Goal: Task Accomplishment & Management: Manage account settings

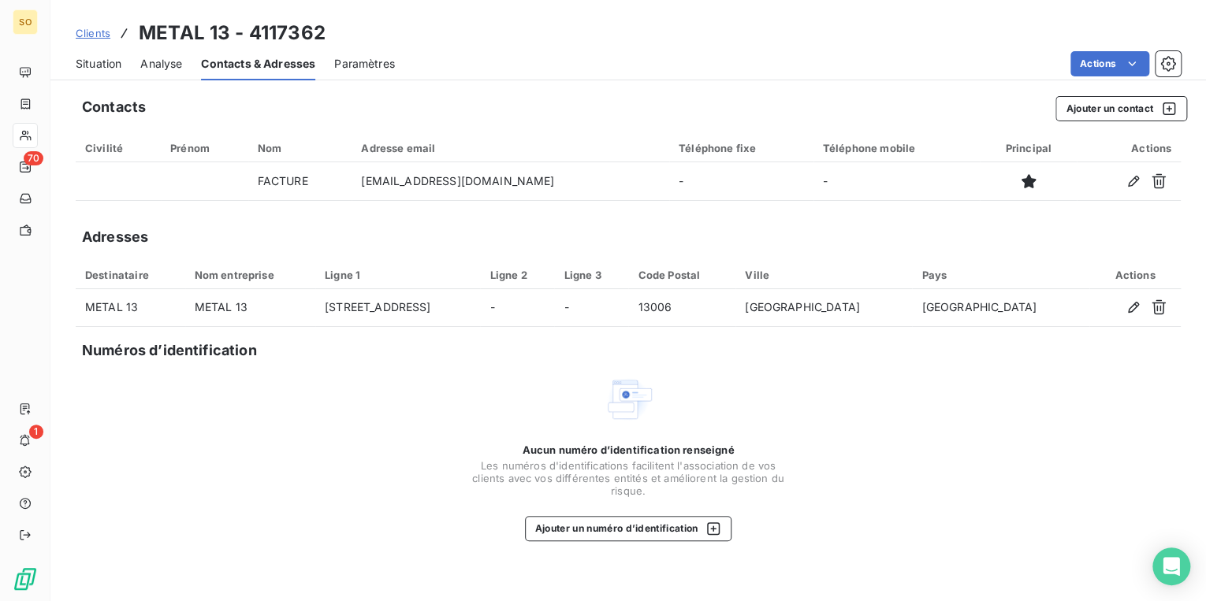
click at [95, 60] on span "Situation" at bounding box center [99, 64] width 46 height 16
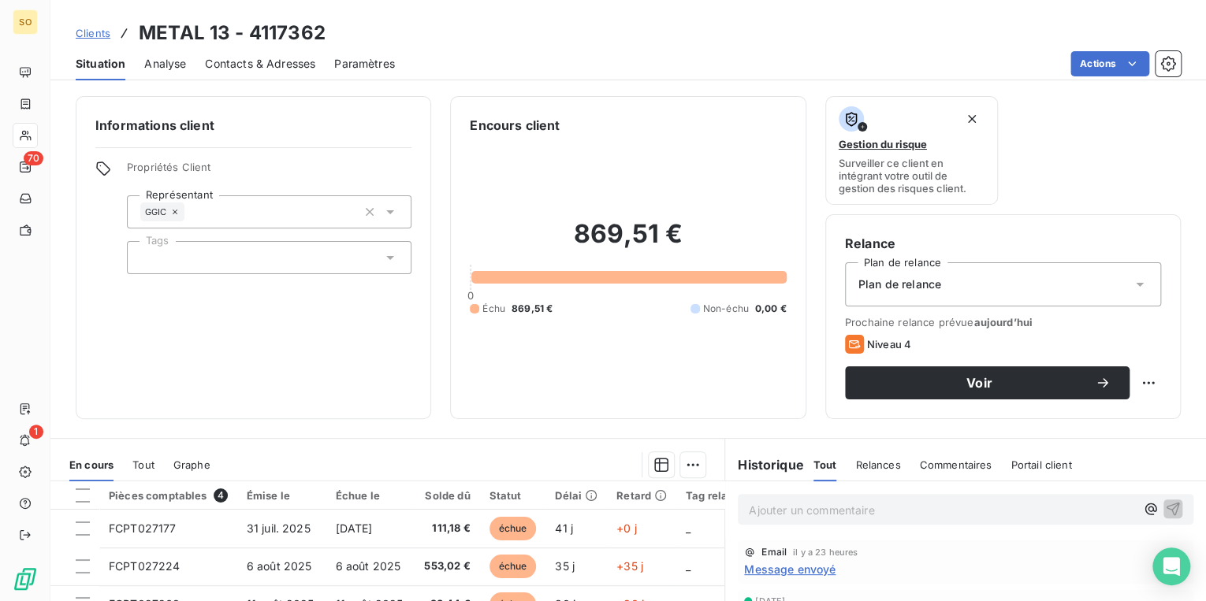
click at [943, 281] on div "Plan de relance" at bounding box center [1003, 284] width 316 height 44
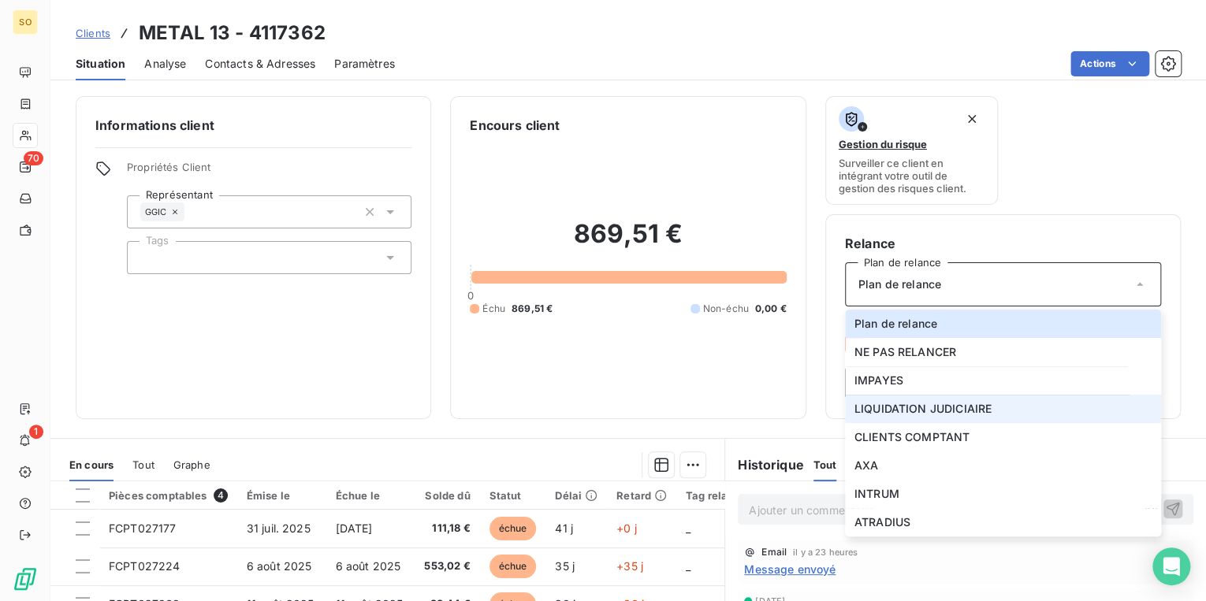
click at [920, 411] on span "LIQUIDATION JUDICIAIRE" at bounding box center [922, 409] width 137 height 16
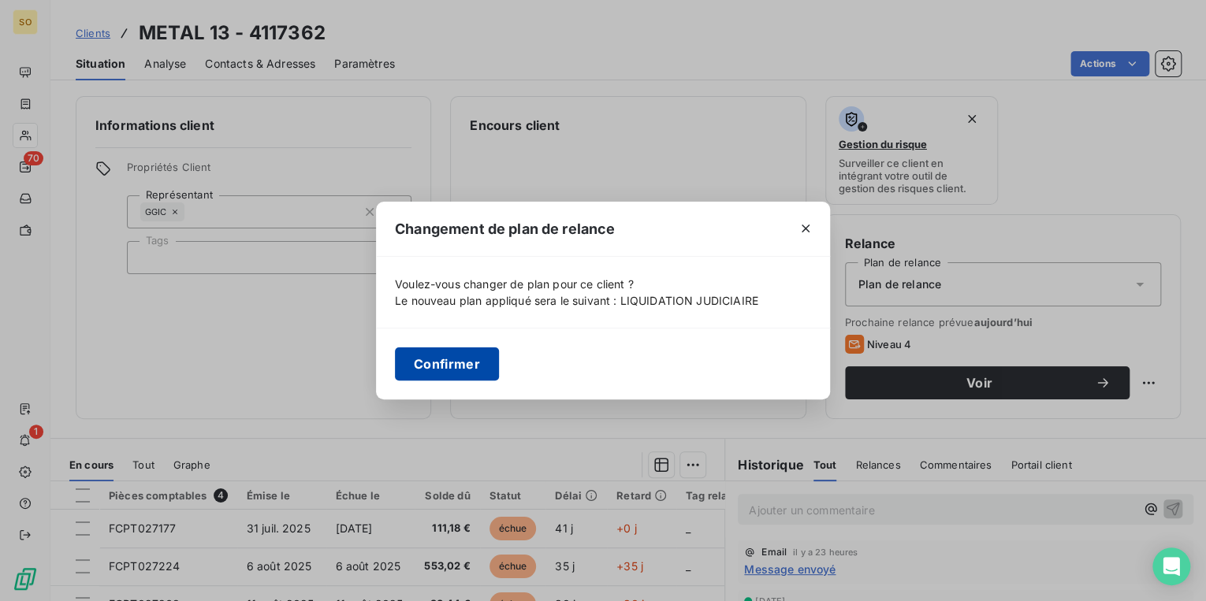
click at [461, 359] on button "Confirmer" at bounding box center [447, 364] width 104 height 33
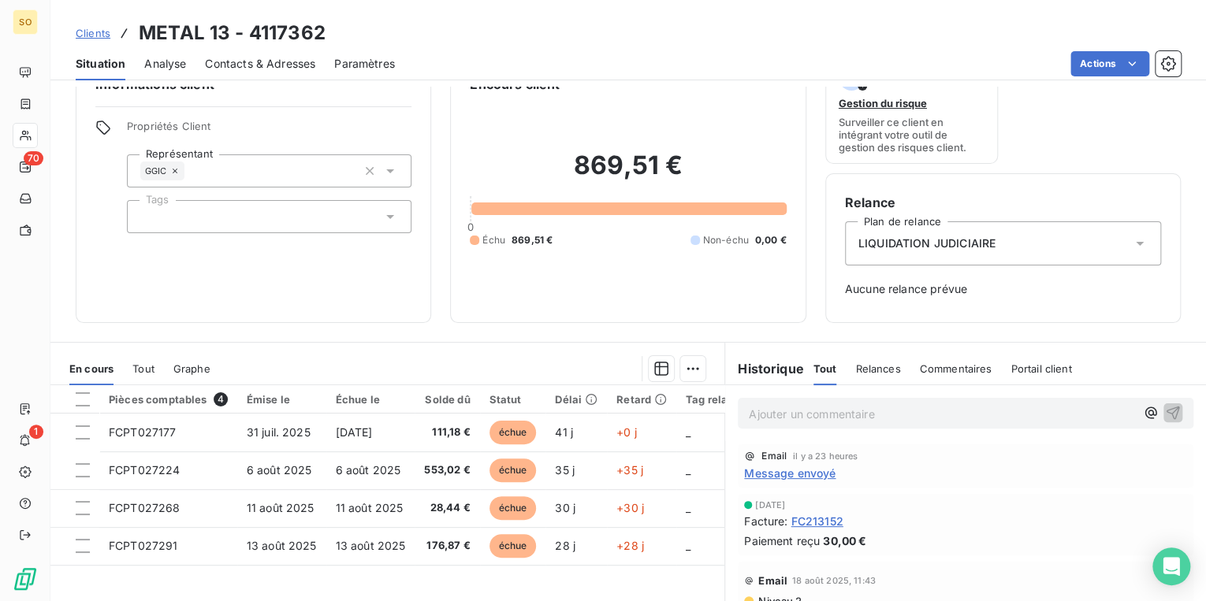
scroll to position [63, 0]
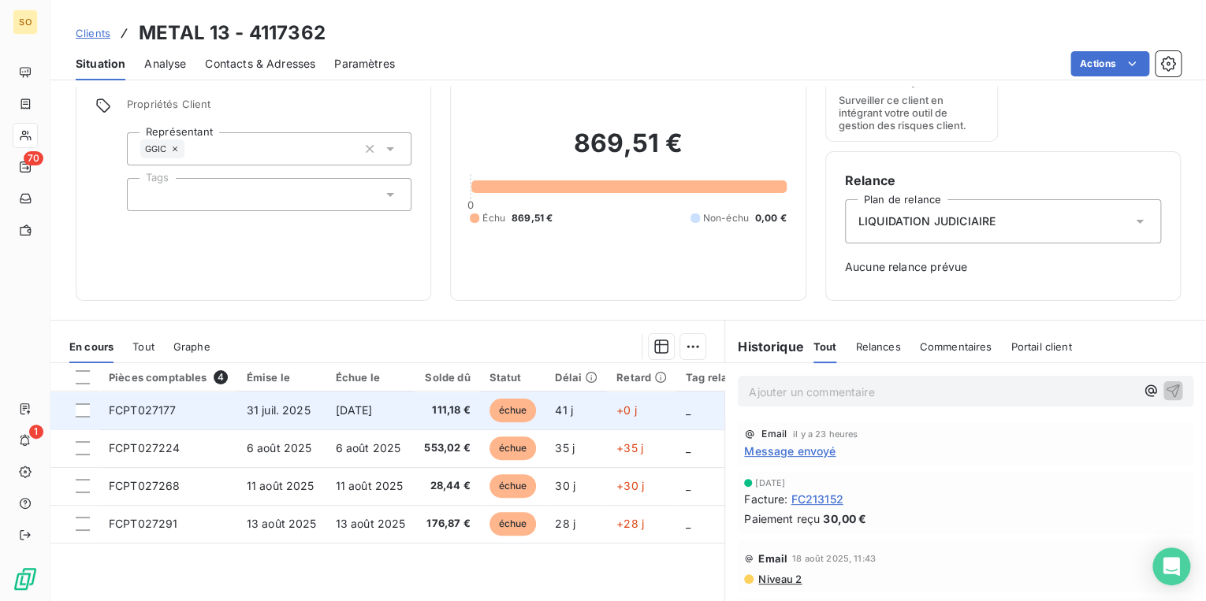
click at [514, 409] on span "échue" at bounding box center [512, 411] width 47 height 24
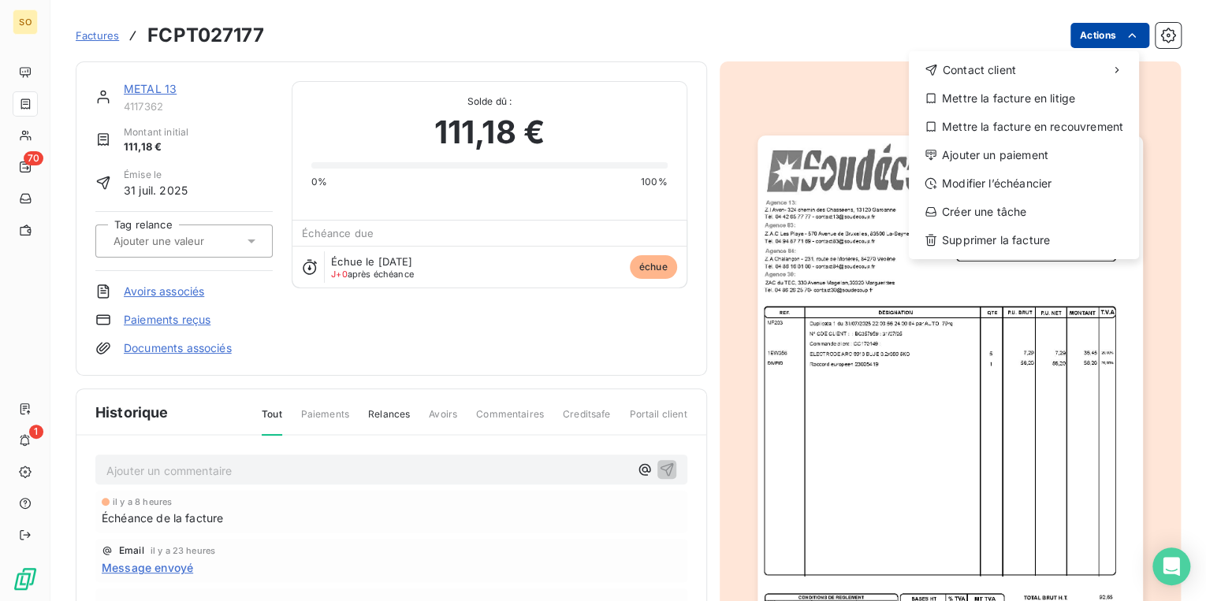
click at [1073, 26] on html "SO 70 1 Factures FCPT027177 Actions Contact client Mettre la facture en litige …" at bounding box center [603, 300] width 1206 height 601
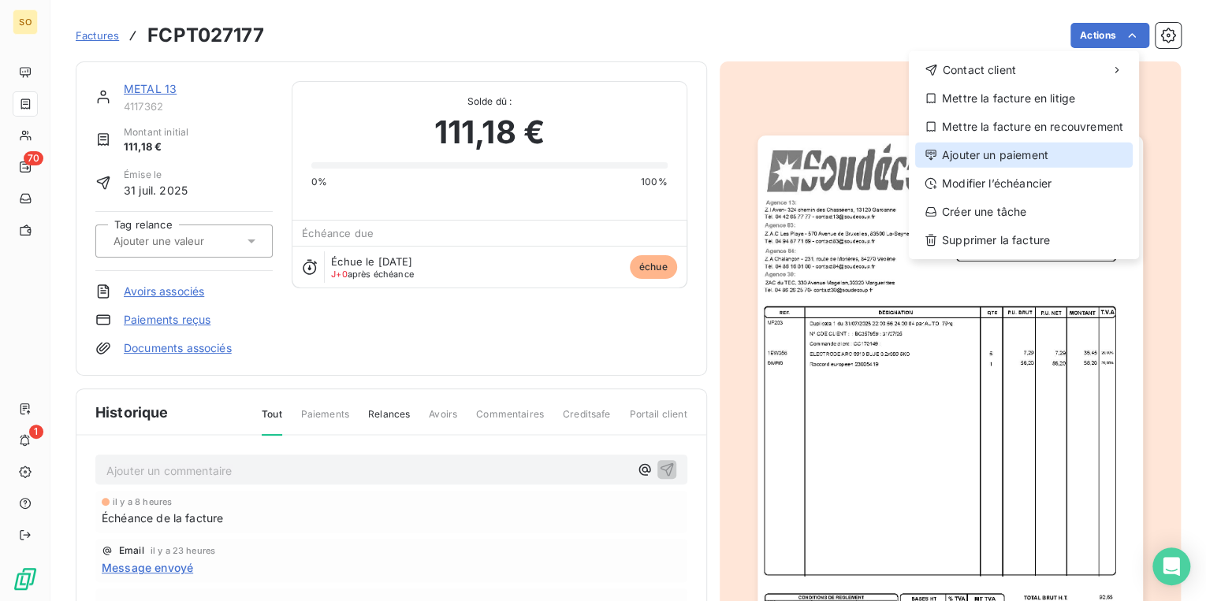
click at [974, 161] on div "Ajouter un paiement" at bounding box center [1024, 155] width 218 height 25
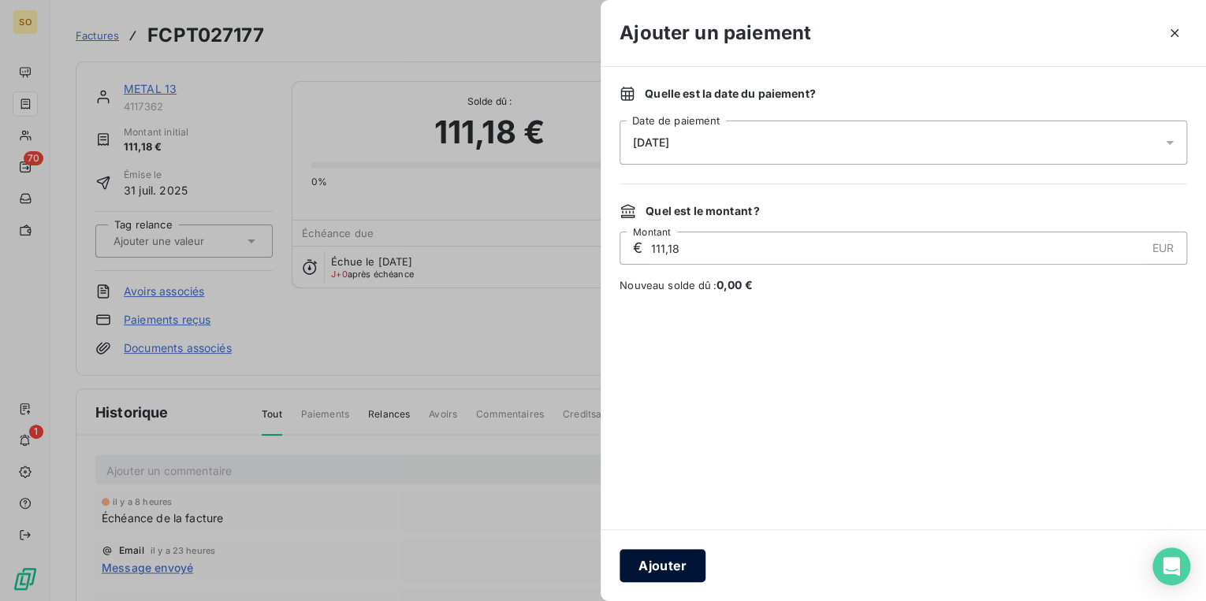
click at [680, 567] on button "Ajouter" at bounding box center [662, 565] width 86 height 33
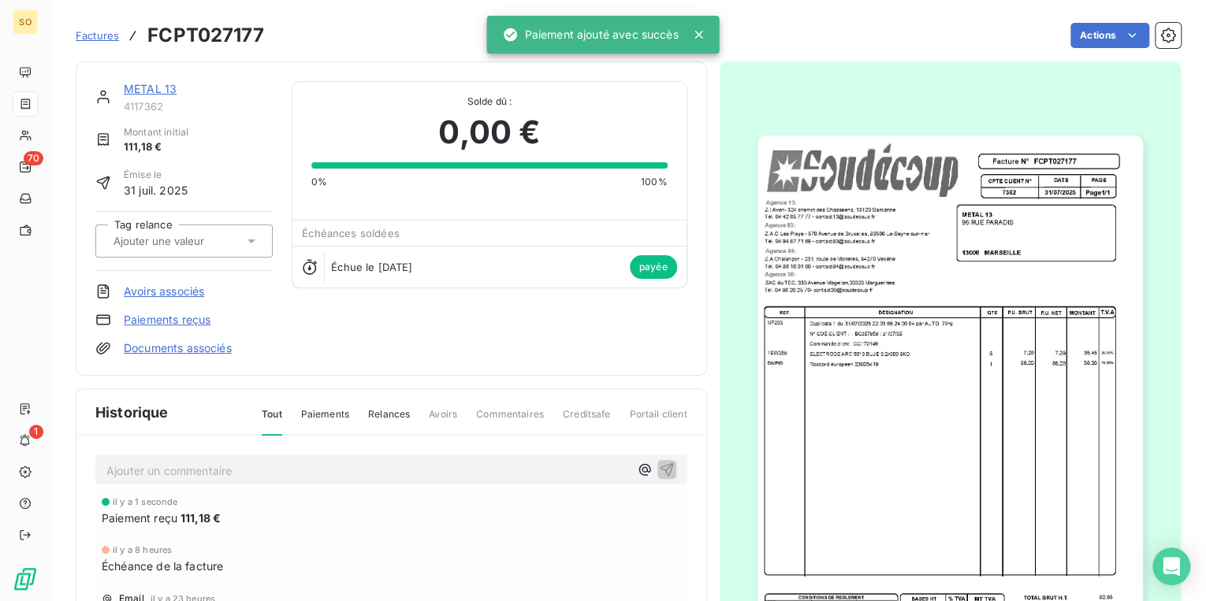
click at [154, 84] on link "METAL 13" at bounding box center [150, 88] width 53 height 13
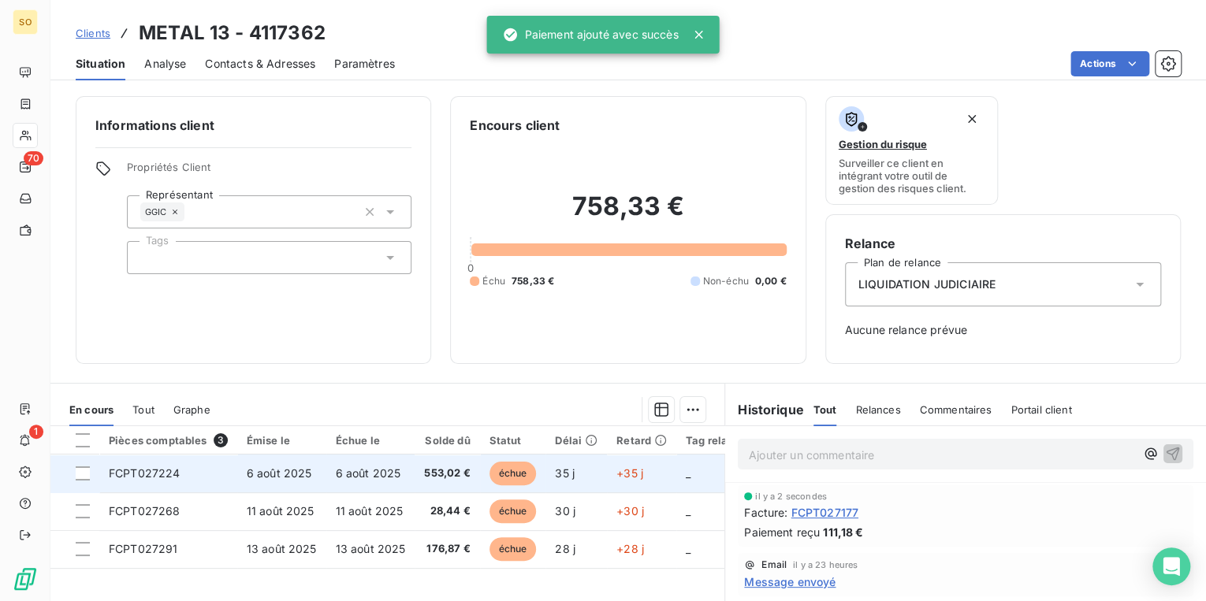
click at [522, 479] on span "échue" at bounding box center [512, 474] width 47 height 24
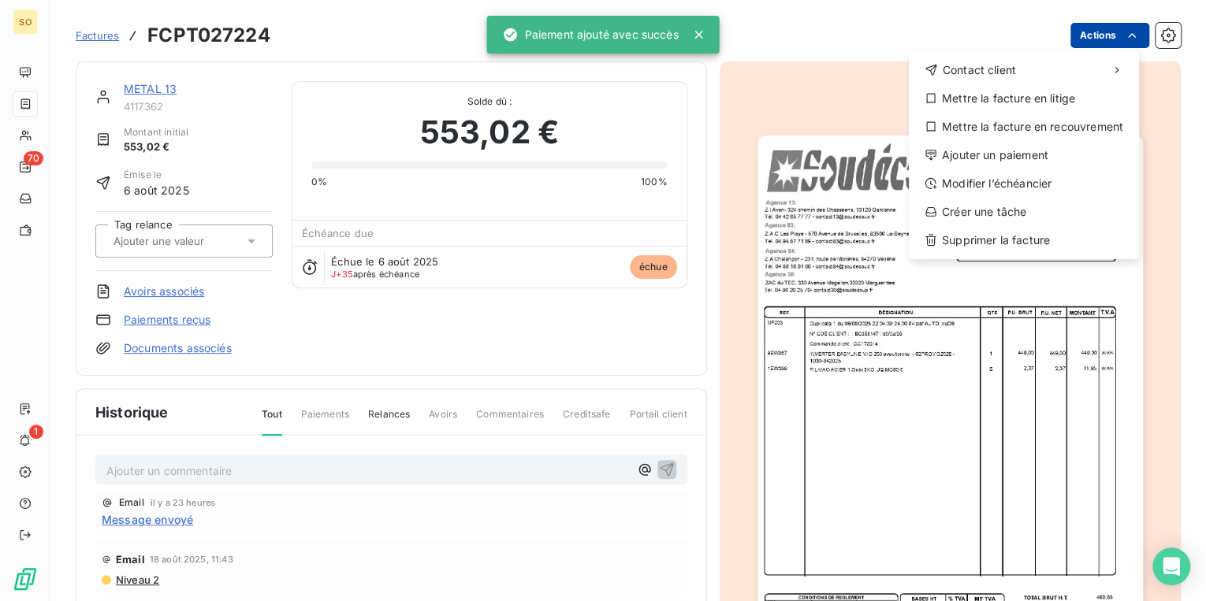
click at [1082, 26] on html "SO 70 1 Factures FCPT027224 Actions Contact client Mettre la facture en litige …" at bounding box center [603, 300] width 1206 height 601
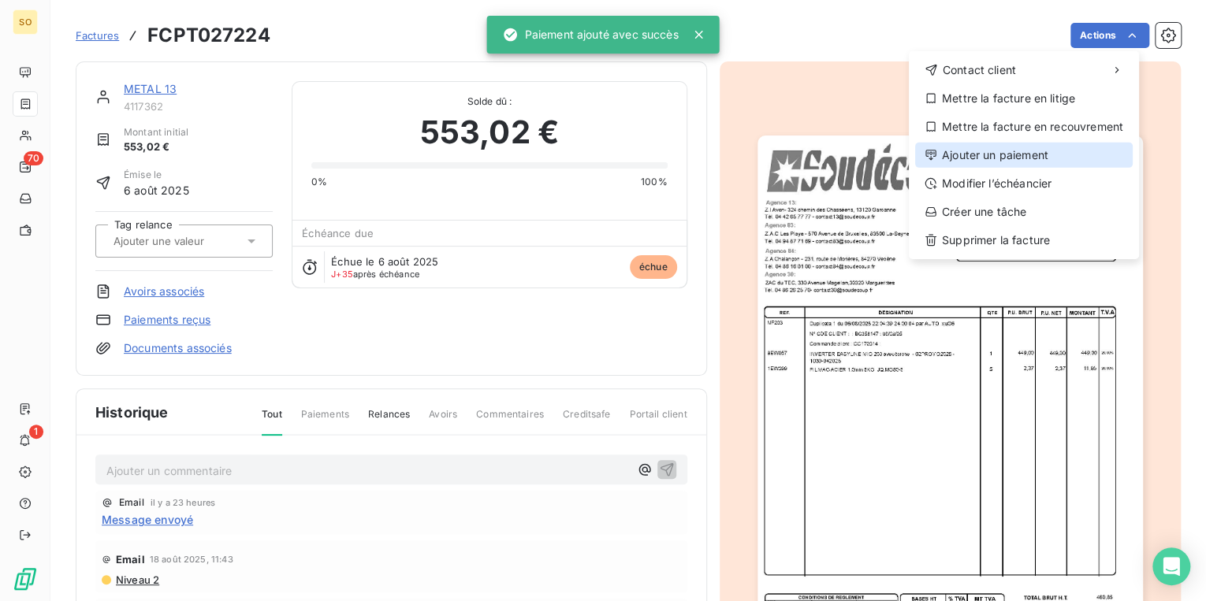
click at [960, 154] on div "Ajouter un paiement" at bounding box center [1024, 155] width 218 height 25
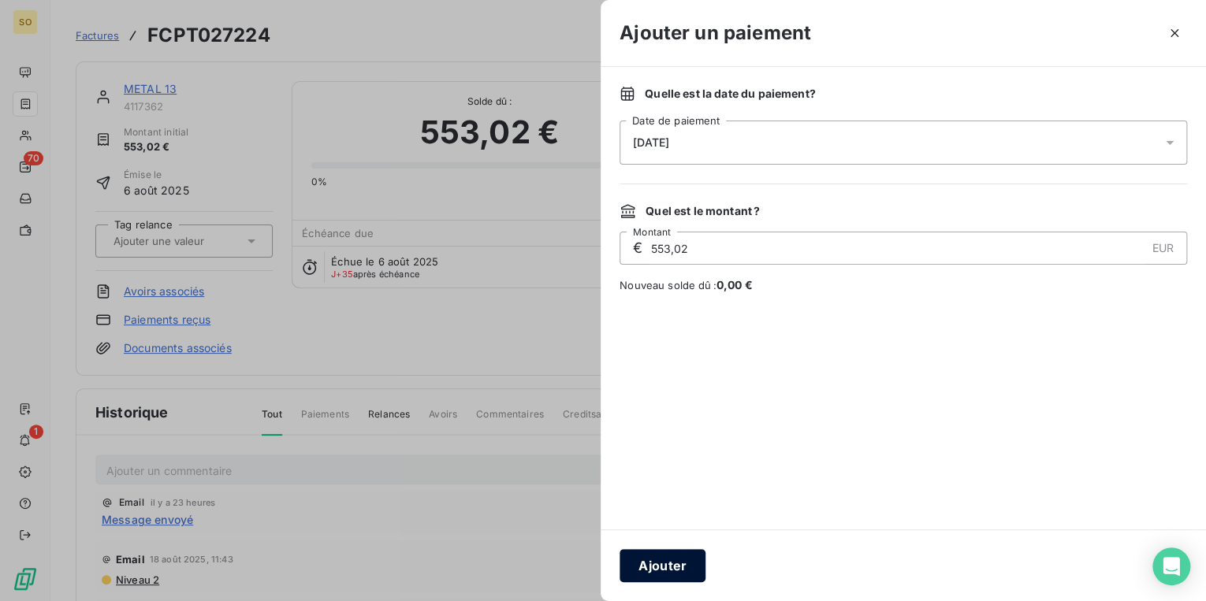
click at [653, 562] on button "Ajouter" at bounding box center [662, 565] width 86 height 33
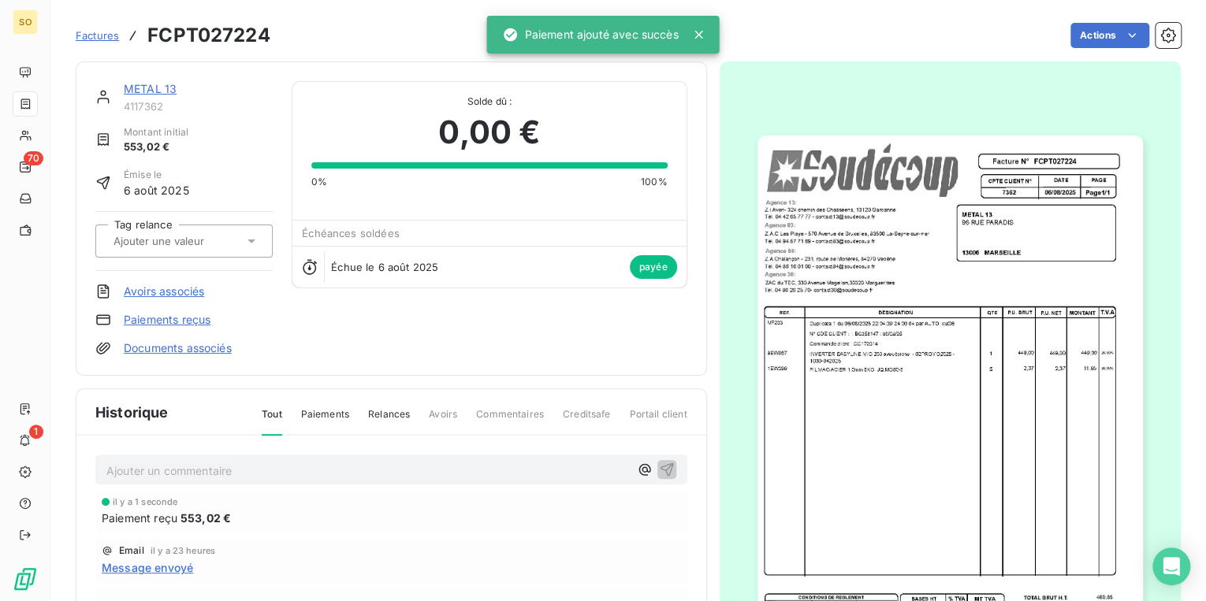
click at [145, 90] on link "METAL 13" at bounding box center [150, 88] width 53 height 13
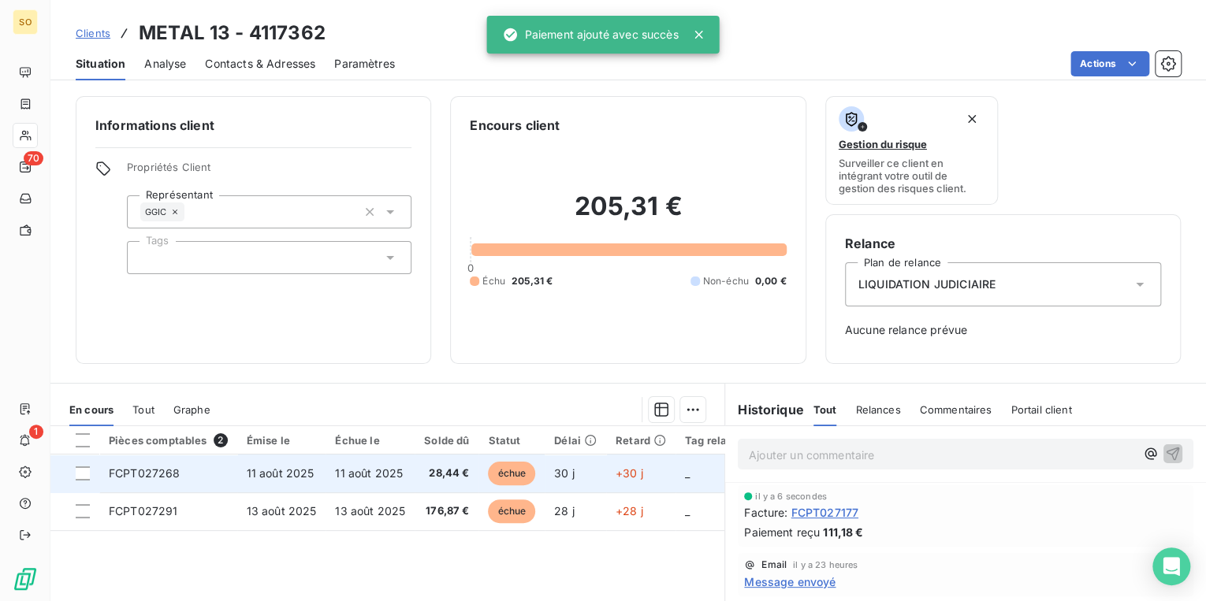
click at [492, 471] on span "échue" at bounding box center [511, 474] width 47 height 24
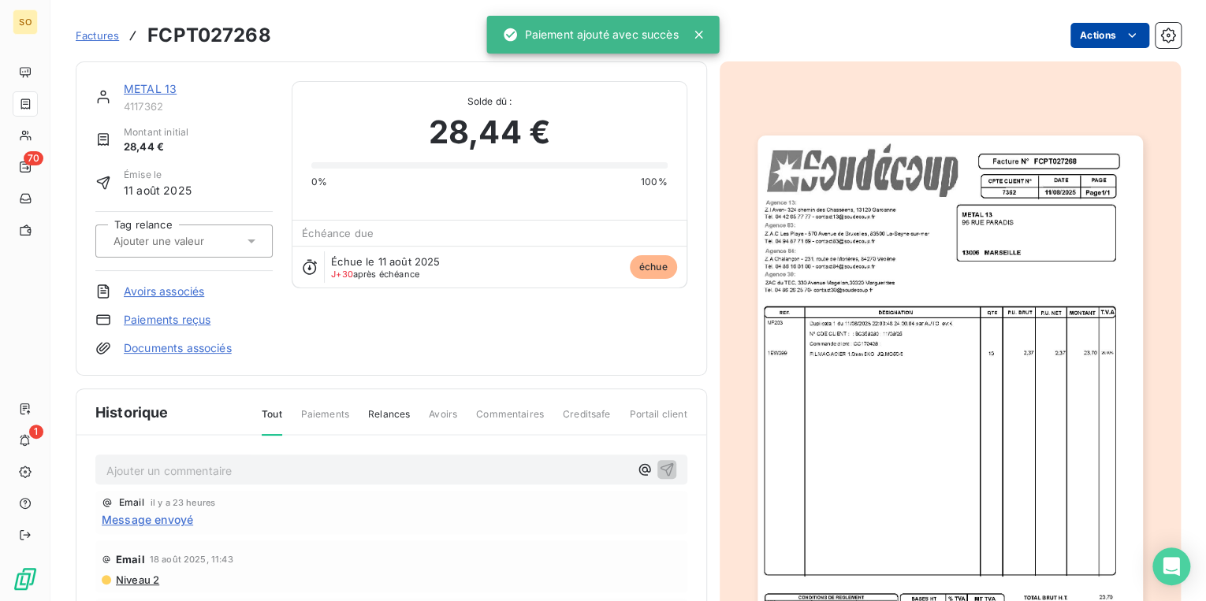
click at [1072, 35] on html "SO 70 1 Factures FCPT027268 Actions METAL 13 4117362 Montant initial 28,44 € Ém…" at bounding box center [603, 300] width 1206 height 601
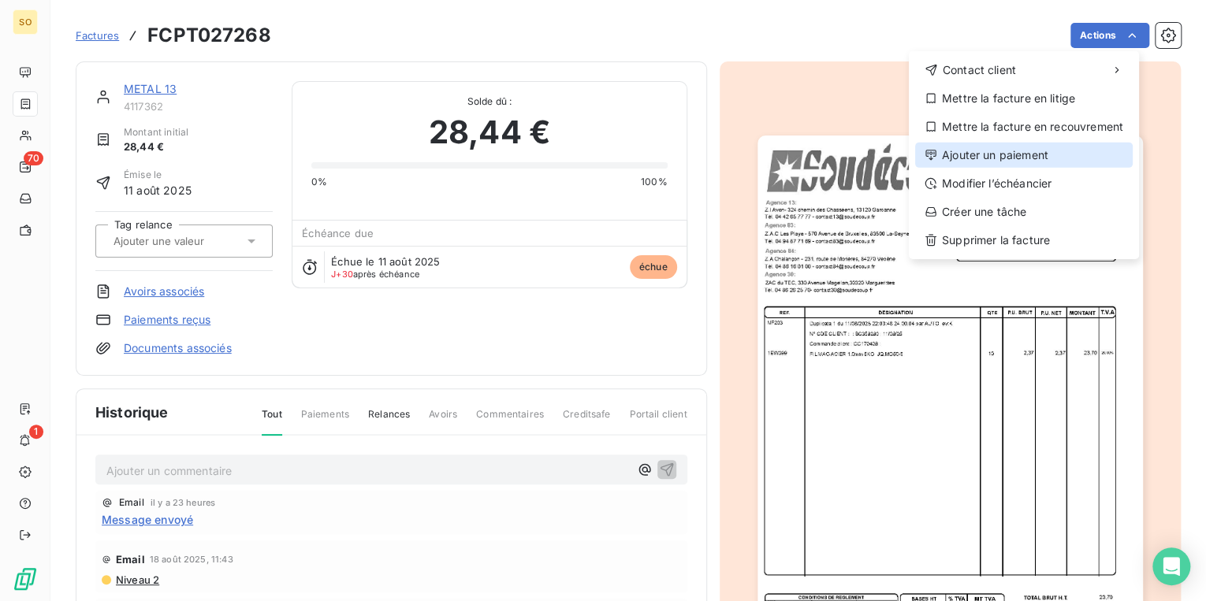
click at [965, 165] on div "Ajouter un paiement" at bounding box center [1024, 155] width 218 height 25
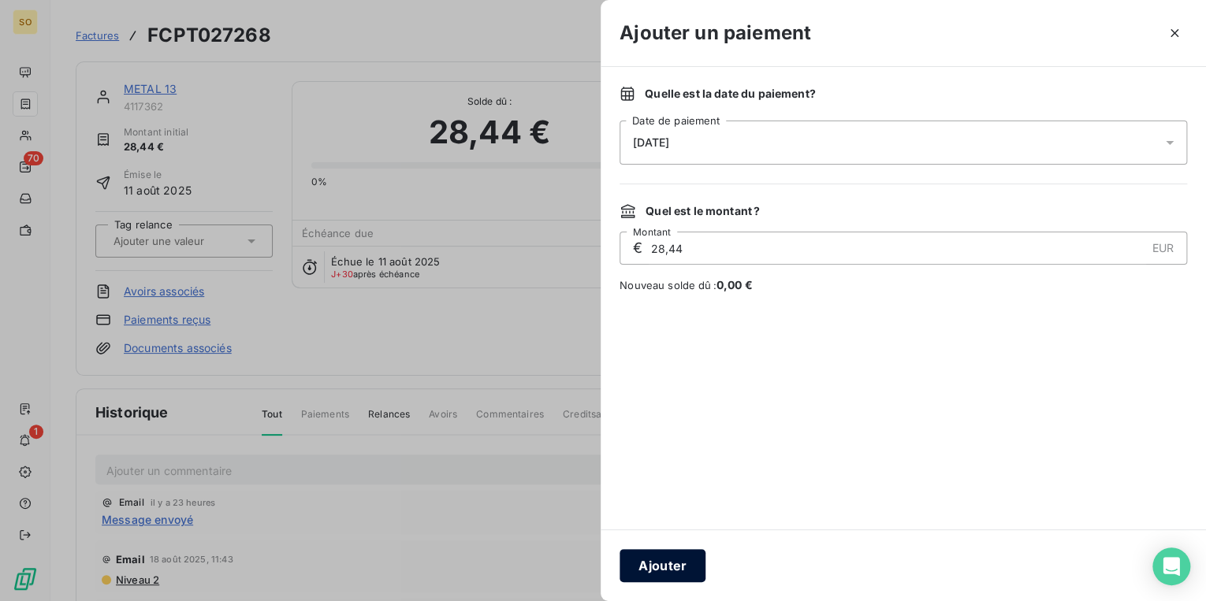
click at [653, 570] on button "Ajouter" at bounding box center [662, 565] width 86 height 33
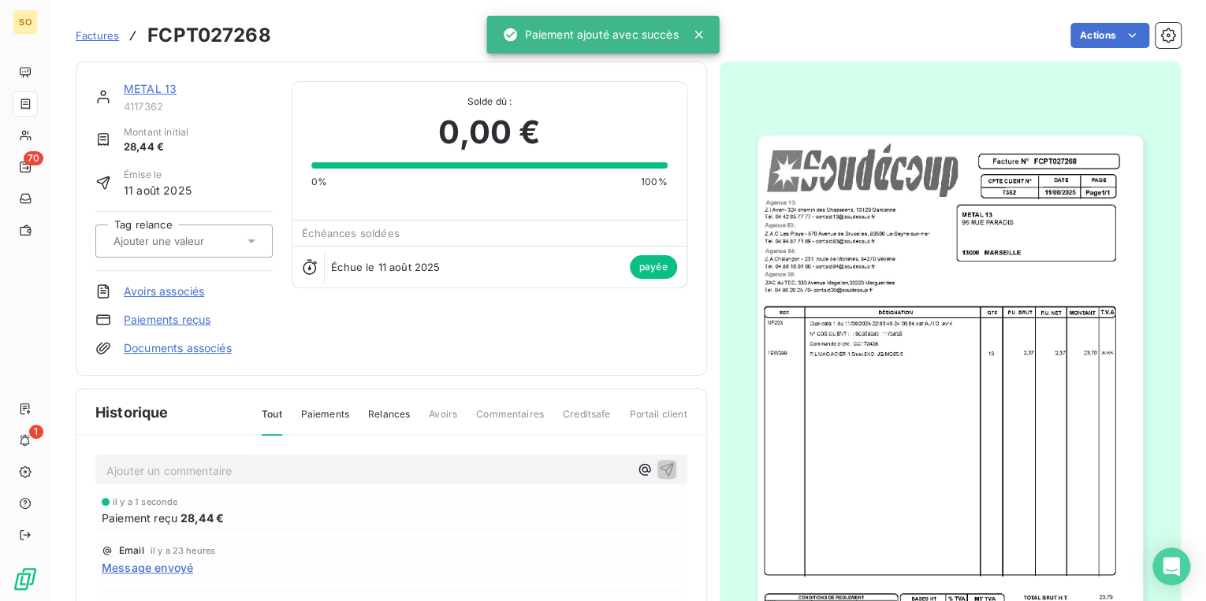
click at [163, 93] on link "METAL 13" at bounding box center [150, 88] width 53 height 13
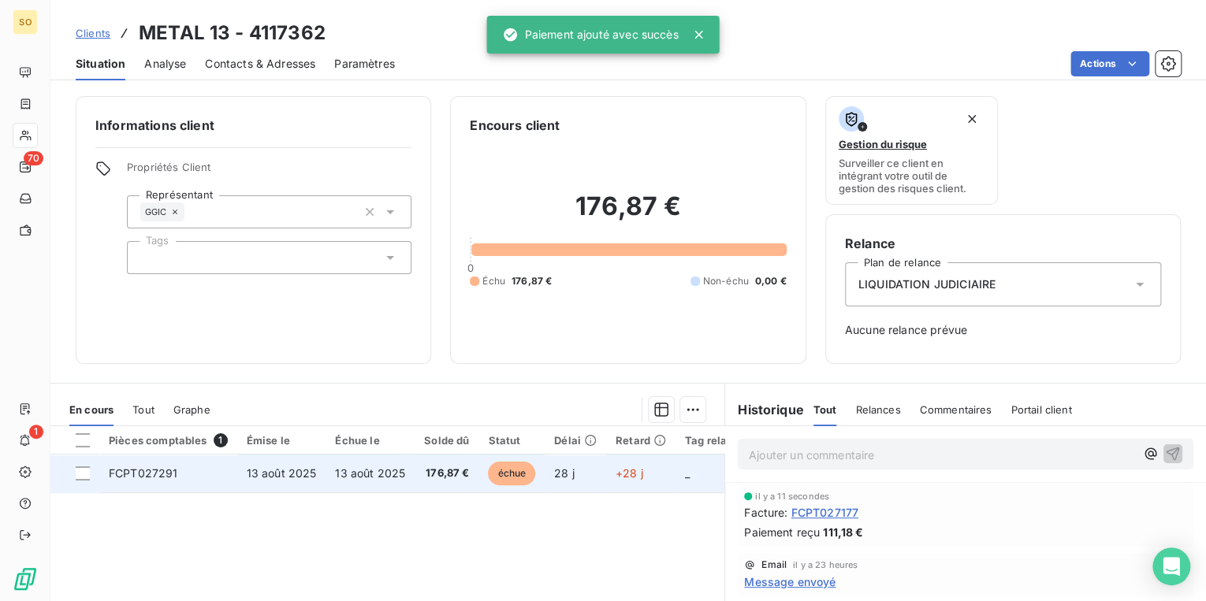
click at [511, 472] on span "échue" at bounding box center [511, 474] width 47 height 24
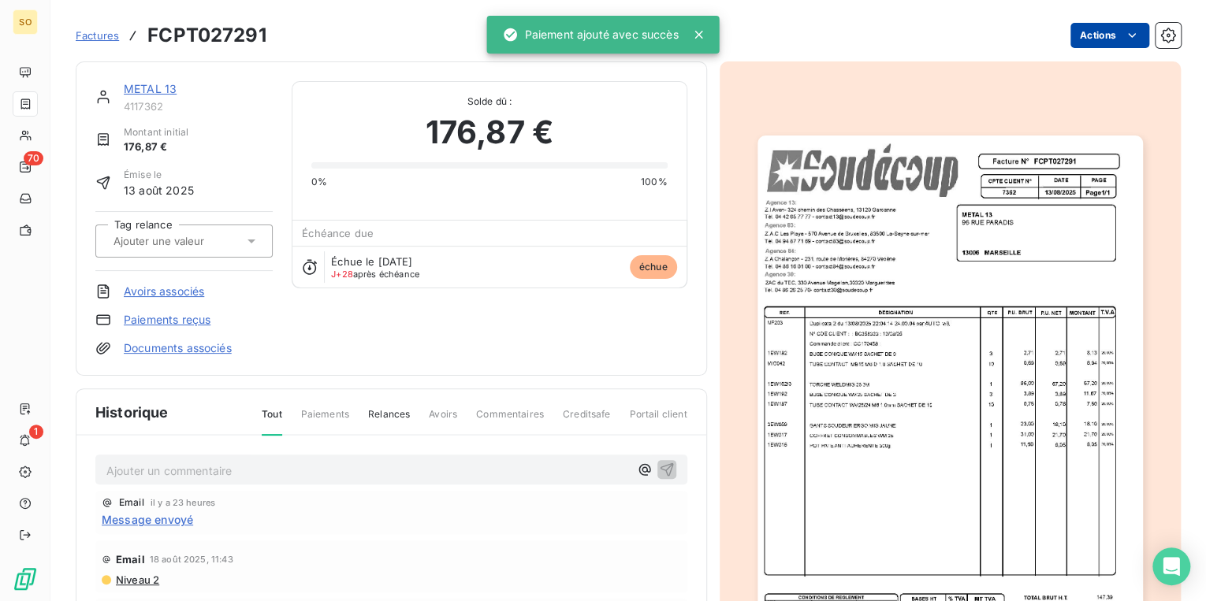
click at [1085, 32] on html "SO 70 1 Factures FCPT027291 Actions METAL 13 4117362 Montant initial 176,87 € É…" at bounding box center [603, 300] width 1206 height 601
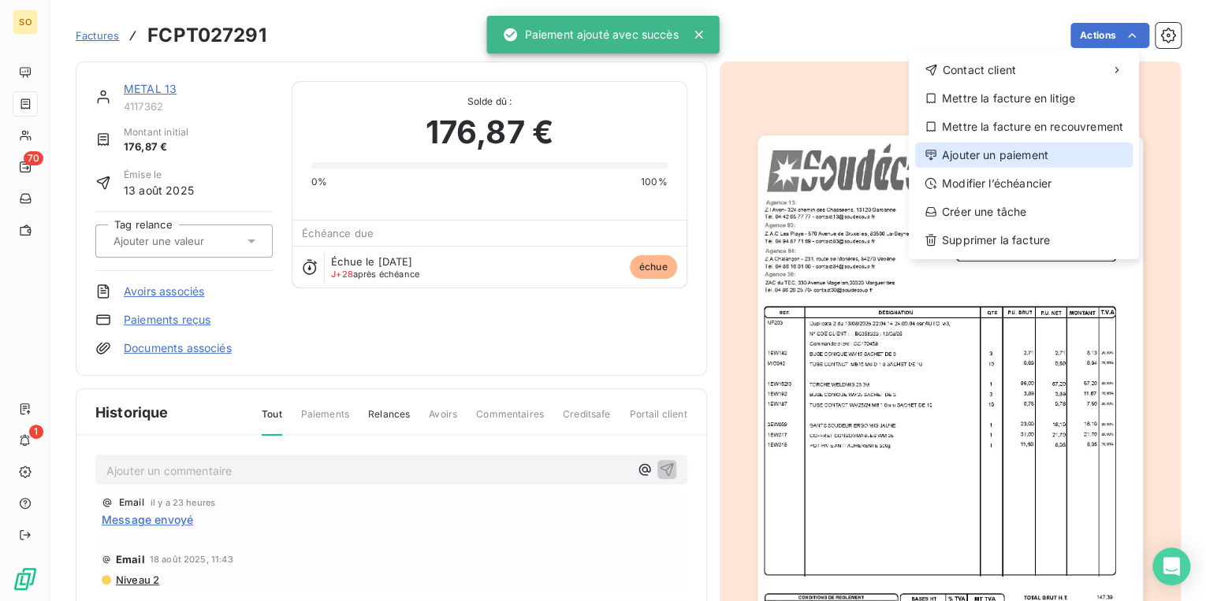
click at [975, 159] on div "Ajouter un paiement" at bounding box center [1024, 155] width 218 height 25
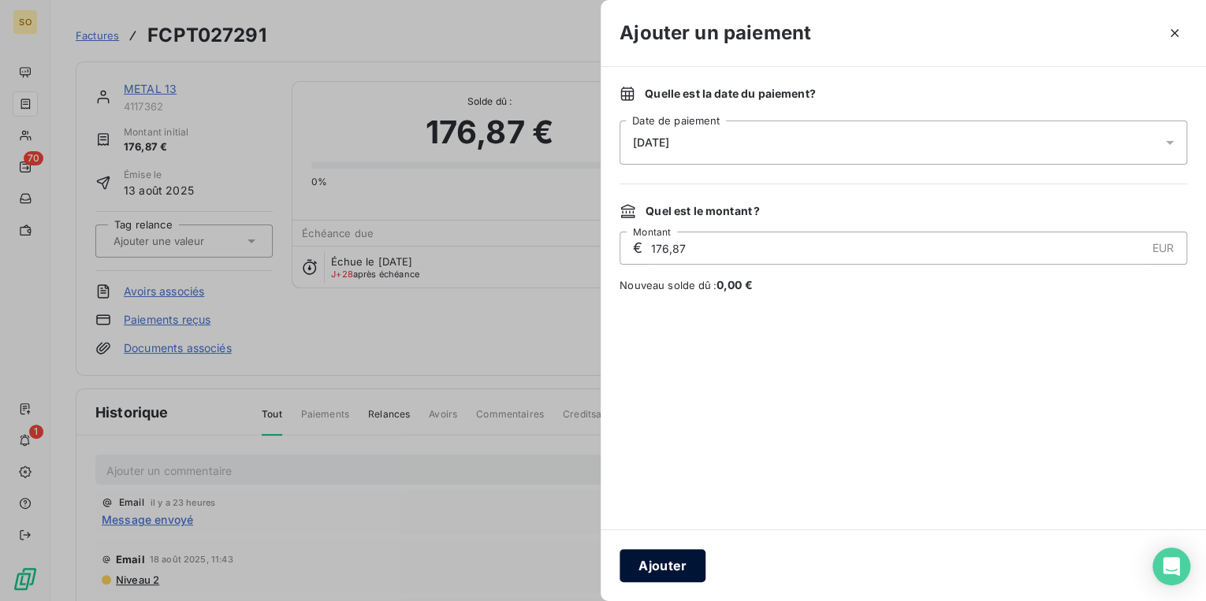
click at [656, 561] on button "Ajouter" at bounding box center [662, 565] width 86 height 33
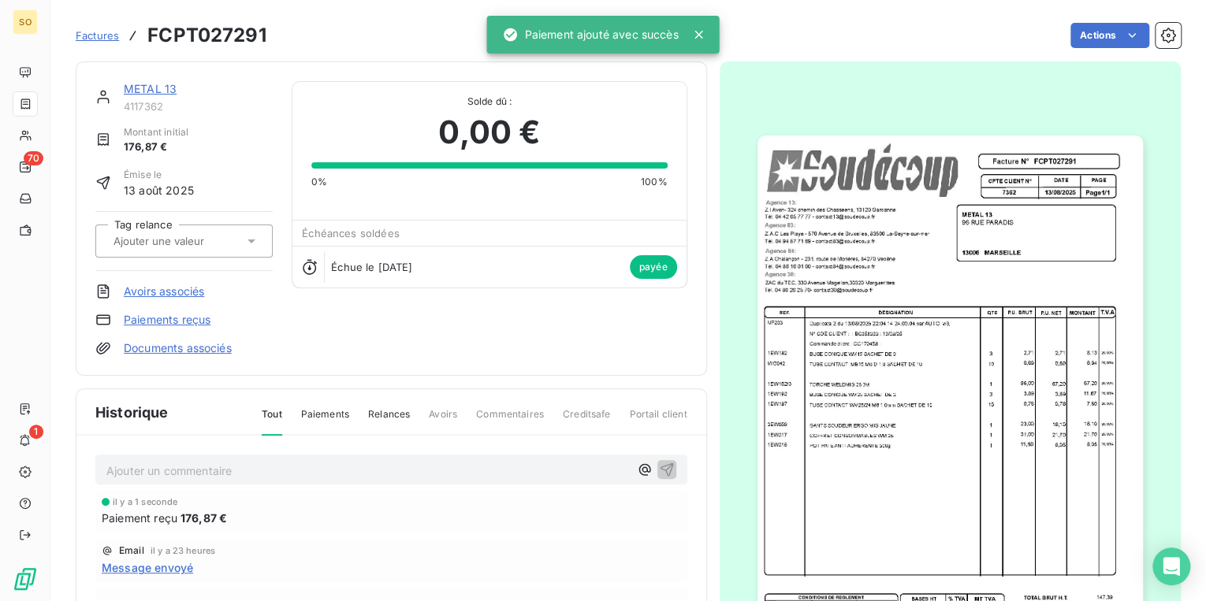
click at [150, 84] on link "METAL 13" at bounding box center [150, 88] width 53 height 13
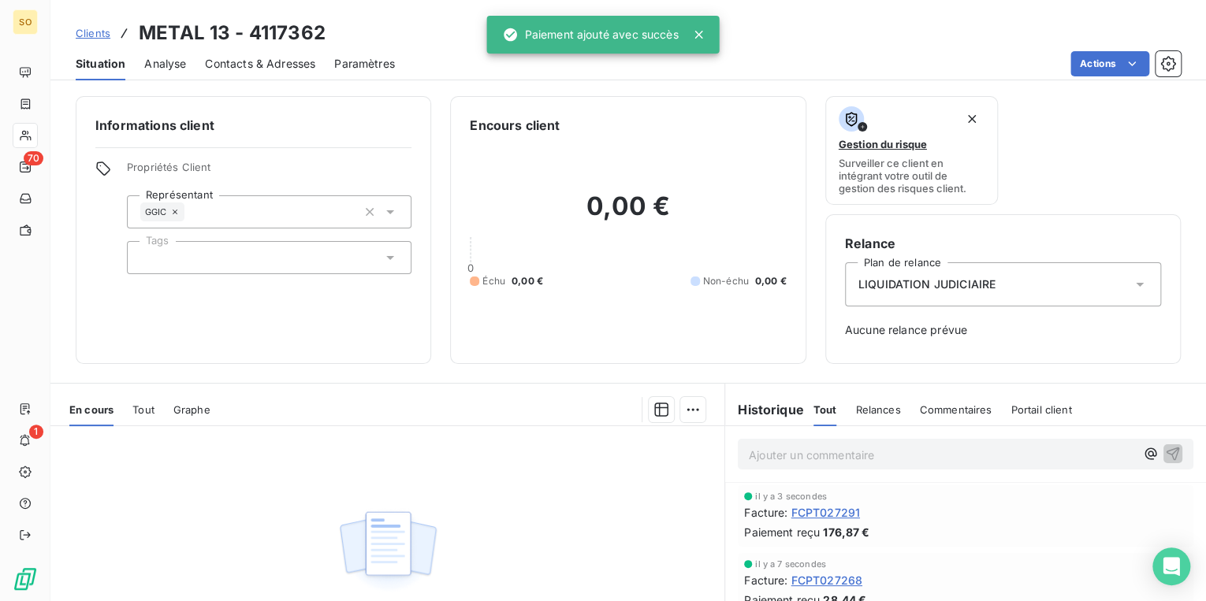
click at [817, 460] on p "Ajouter un commentaire ﻿" at bounding box center [942, 455] width 386 height 20
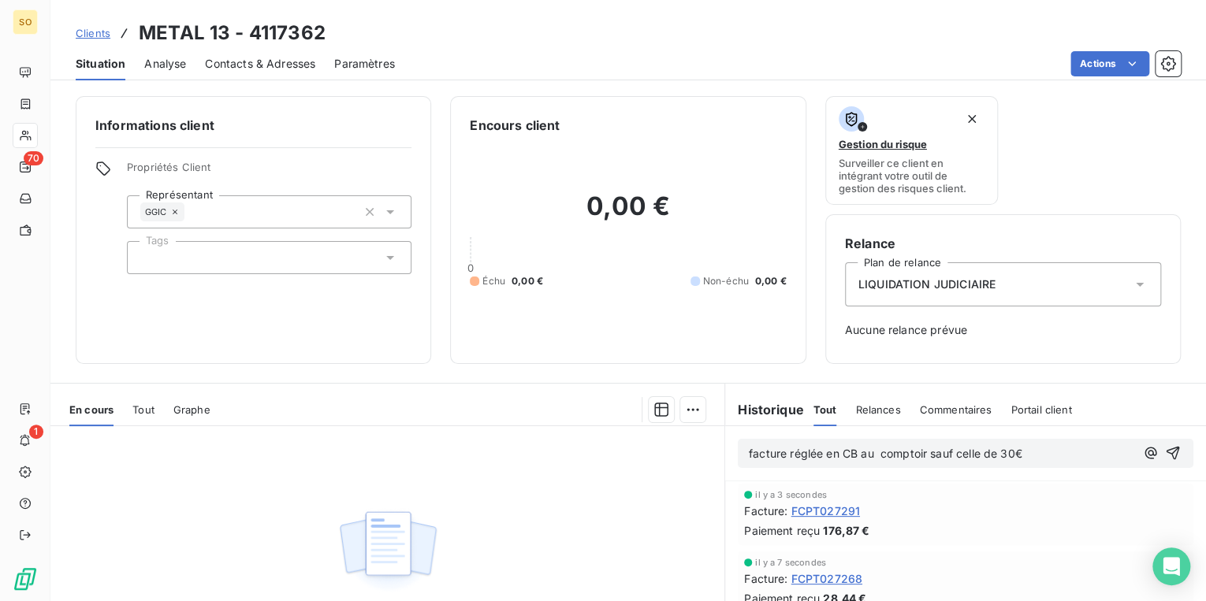
click at [1133, 285] on icon at bounding box center [1140, 285] width 16 height 16
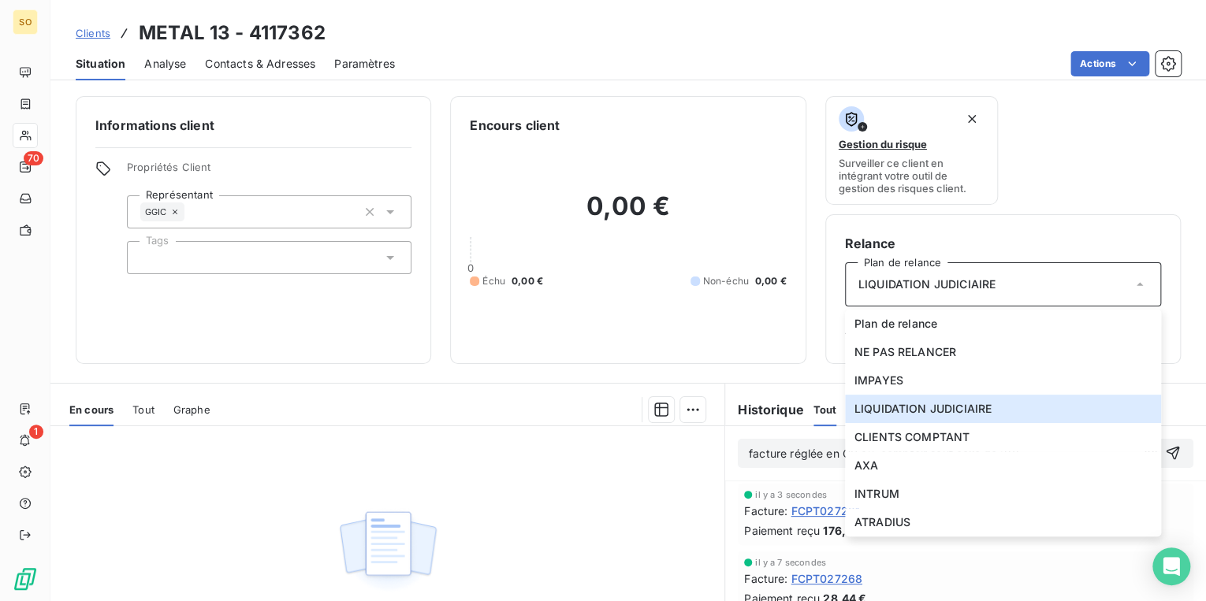
click at [782, 318] on div "Encours client 0,00 € 0 Échu 0,00 € Non-échu 0,00 €" at bounding box center [627, 230] width 355 height 268
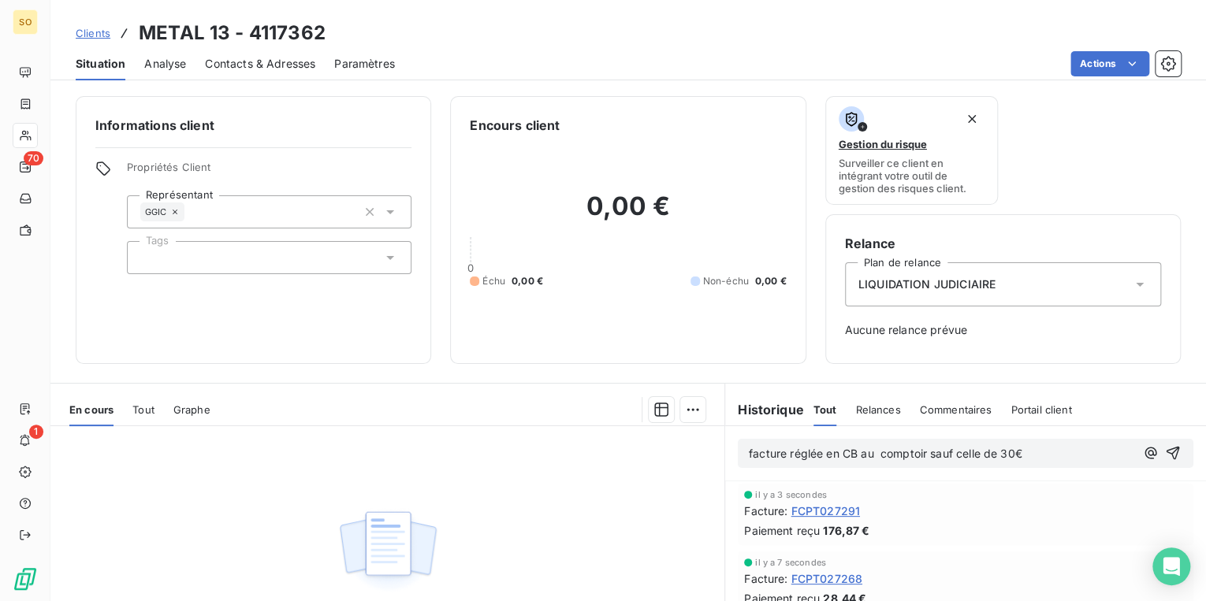
click at [1069, 454] on p "facture réglée en CB au comptoir sauf celle de 30€" at bounding box center [942, 454] width 386 height 18
click at [1163, 451] on button "button" at bounding box center [1172, 453] width 19 height 19
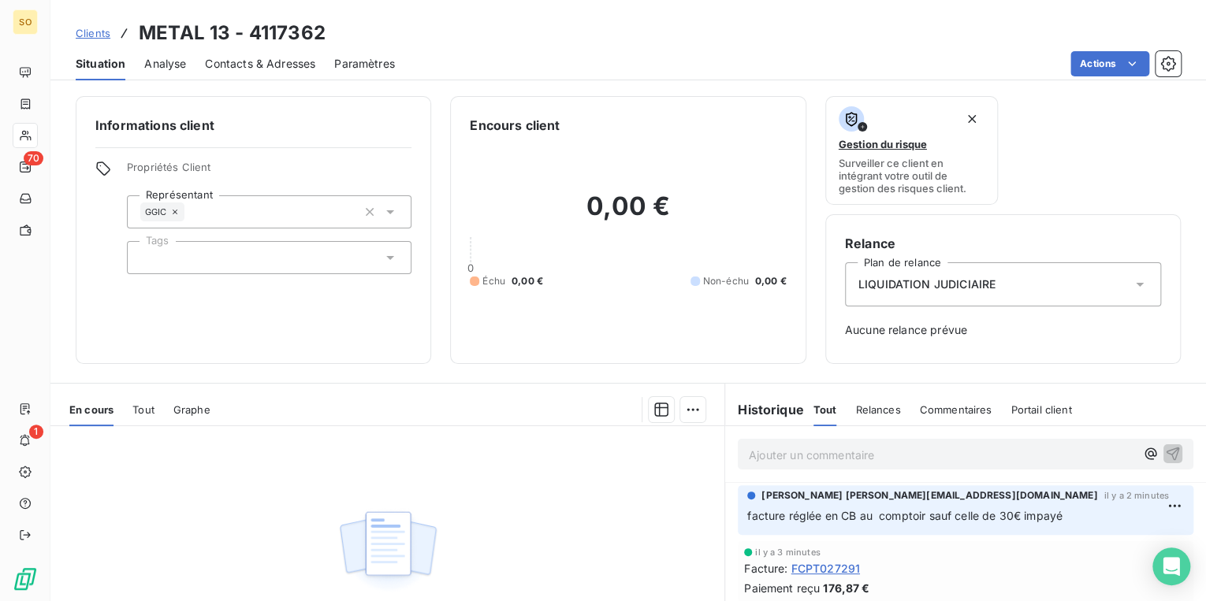
click at [103, 28] on span "Clients" at bounding box center [93, 33] width 35 height 13
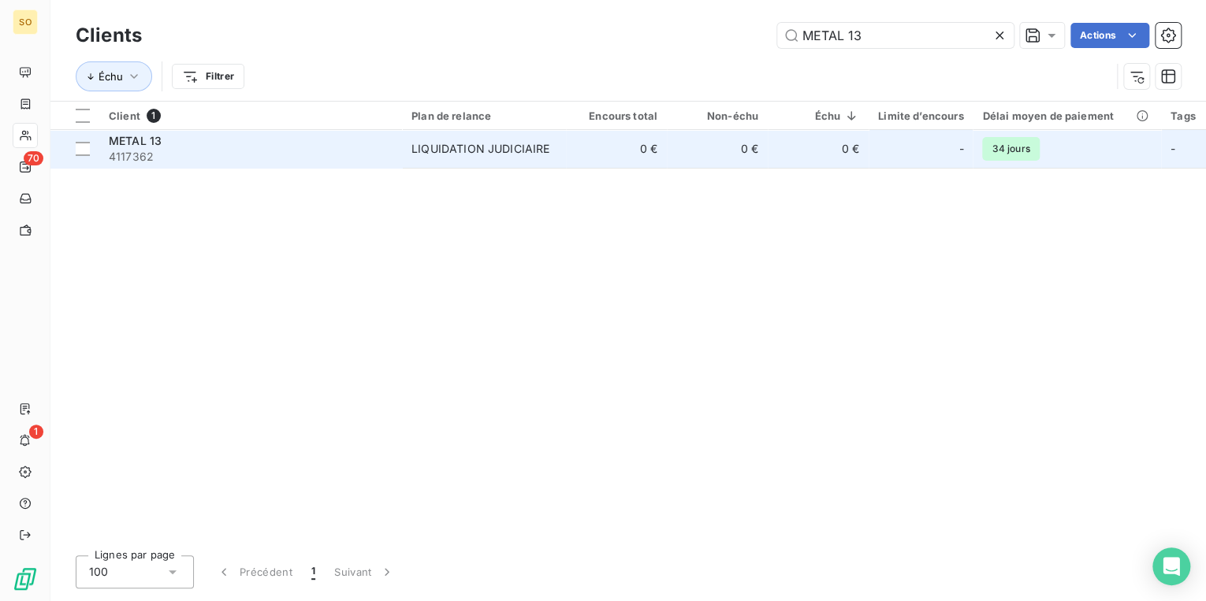
click at [423, 150] on div "LIQUIDATION JUDICIAIRE" at bounding box center [480, 149] width 138 height 16
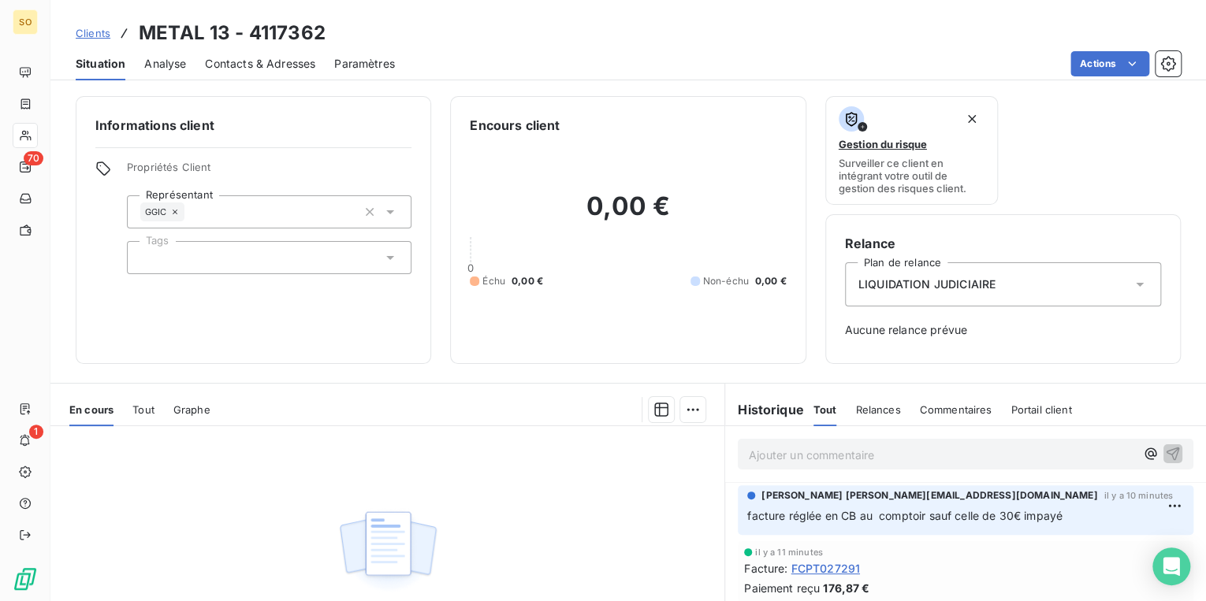
click at [807, 457] on p "Ajouter un commentaire ﻿" at bounding box center [942, 455] width 386 height 20
click at [944, 290] on span "LIQUIDATION JUDICIAIRE" at bounding box center [926, 285] width 137 height 16
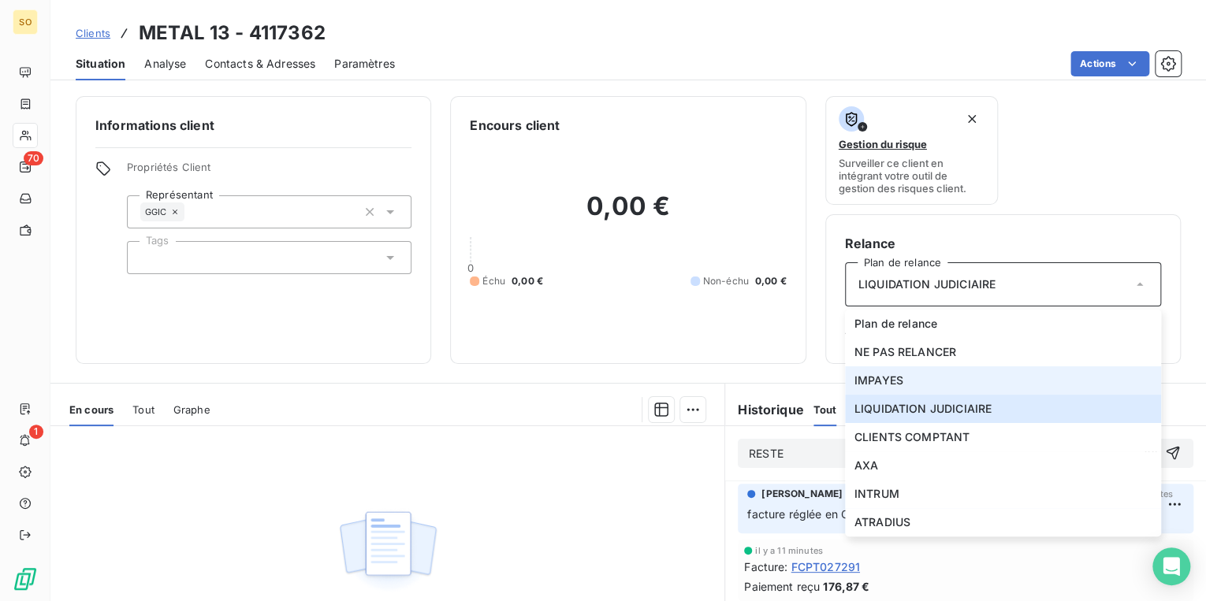
click at [924, 369] on li "IMPAYES" at bounding box center [1003, 380] width 316 height 28
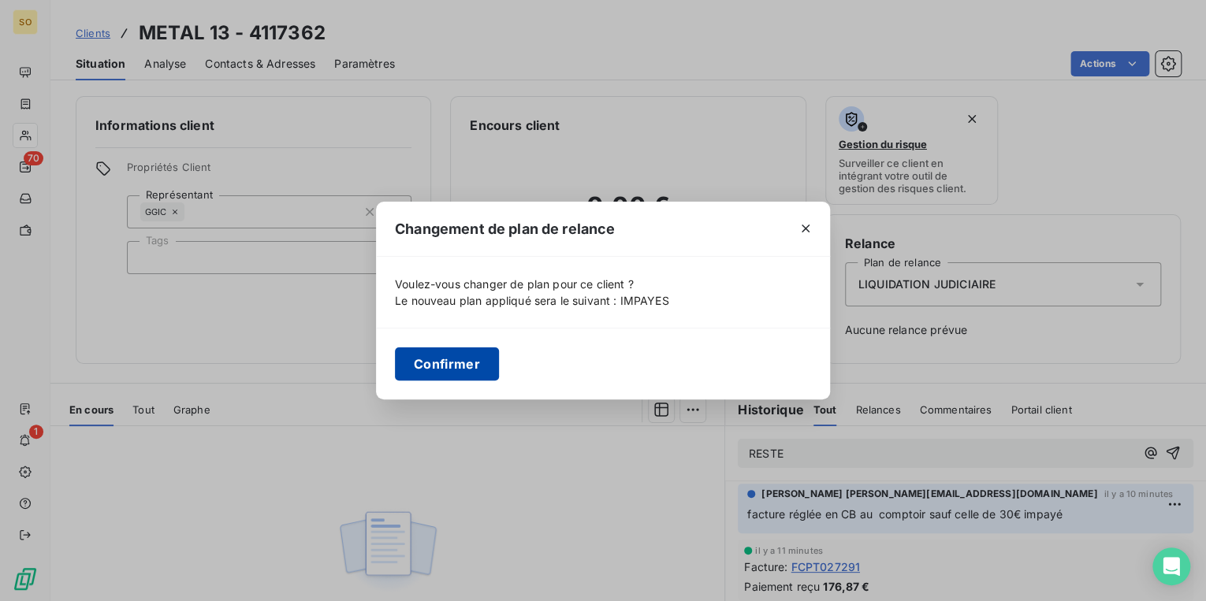
click at [428, 350] on button "Confirmer" at bounding box center [447, 364] width 104 height 33
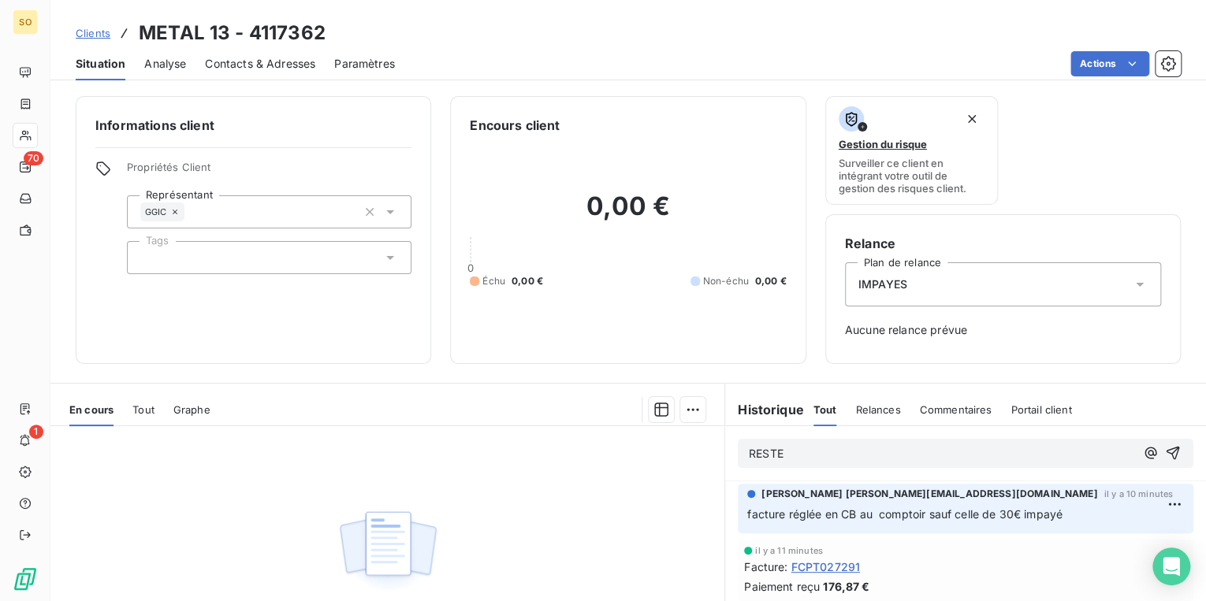
click at [809, 437] on div "RESTE" at bounding box center [965, 453] width 481 height 54
click at [813, 448] on p "RESTE" at bounding box center [942, 454] width 386 height 18
click at [1165, 446] on icon "button" at bounding box center [1173, 453] width 16 height 16
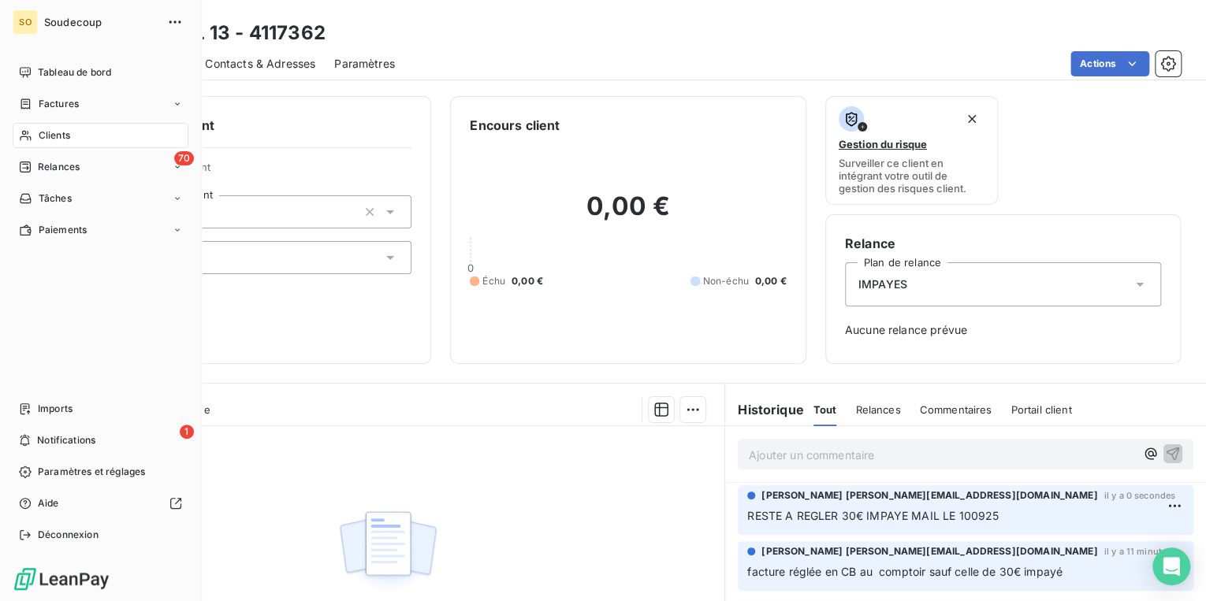
click at [56, 132] on span "Clients" at bounding box center [55, 135] width 32 height 14
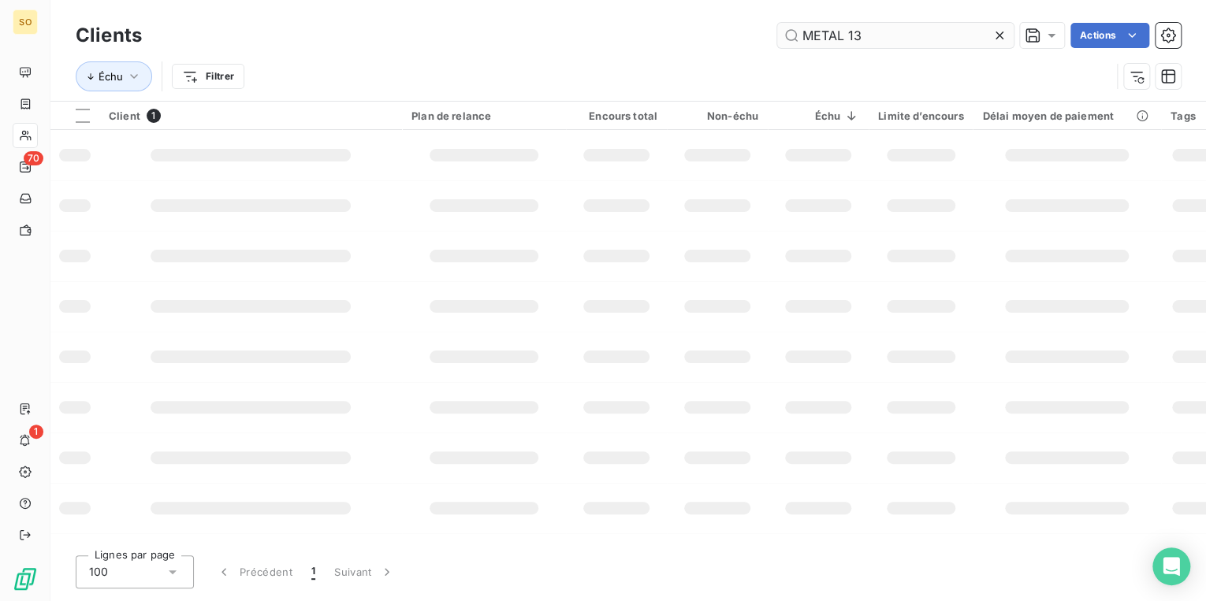
drag, startPoint x: 796, startPoint y: 32, endPoint x: 1116, endPoint y: 25, distance: 320.0
click at [980, 34] on input "METAL 13" at bounding box center [895, 35] width 236 height 25
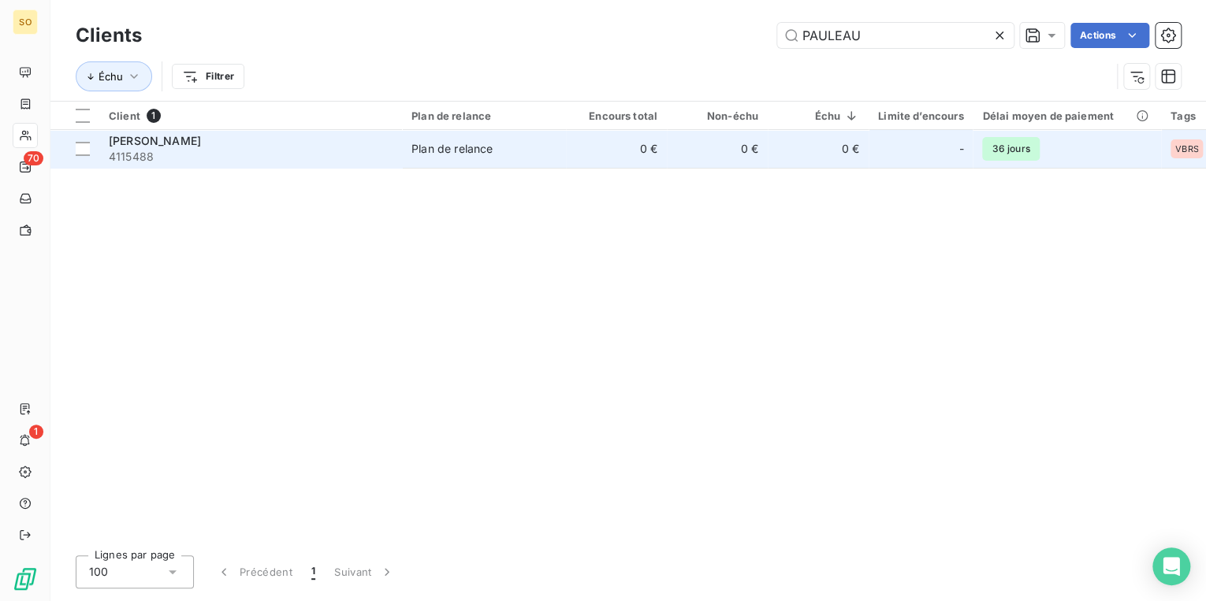
type input "PAULEAU"
click at [644, 144] on td "0 €" at bounding box center [616, 149] width 101 height 38
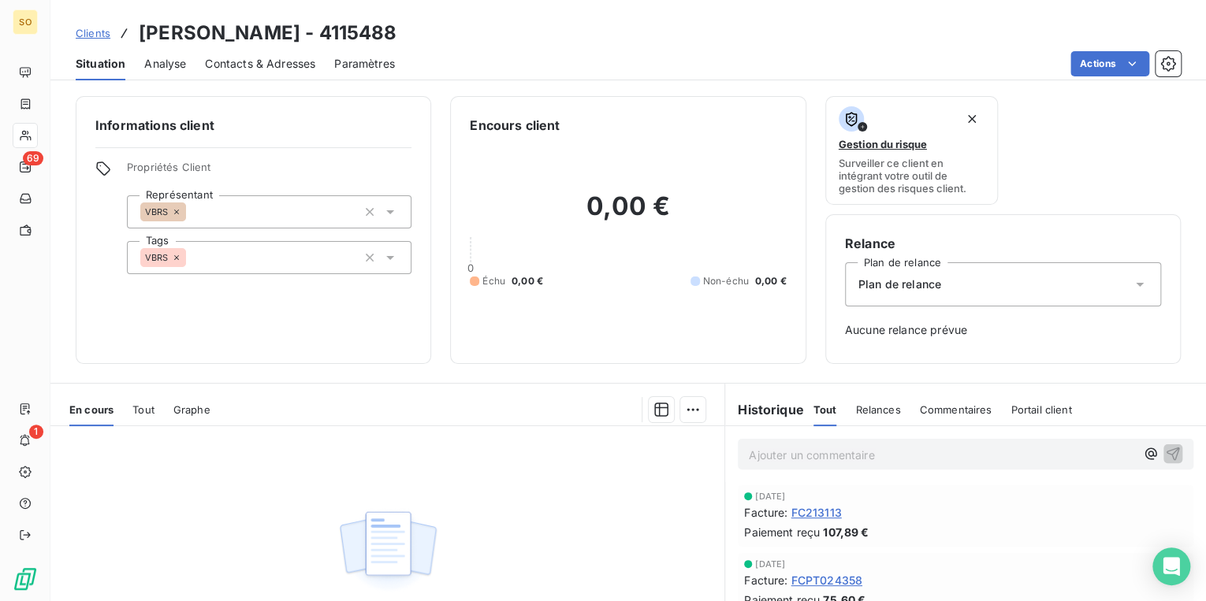
click at [816, 458] on p "Ajouter un commentaire ﻿" at bounding box center [942, 455] width 386 height 20
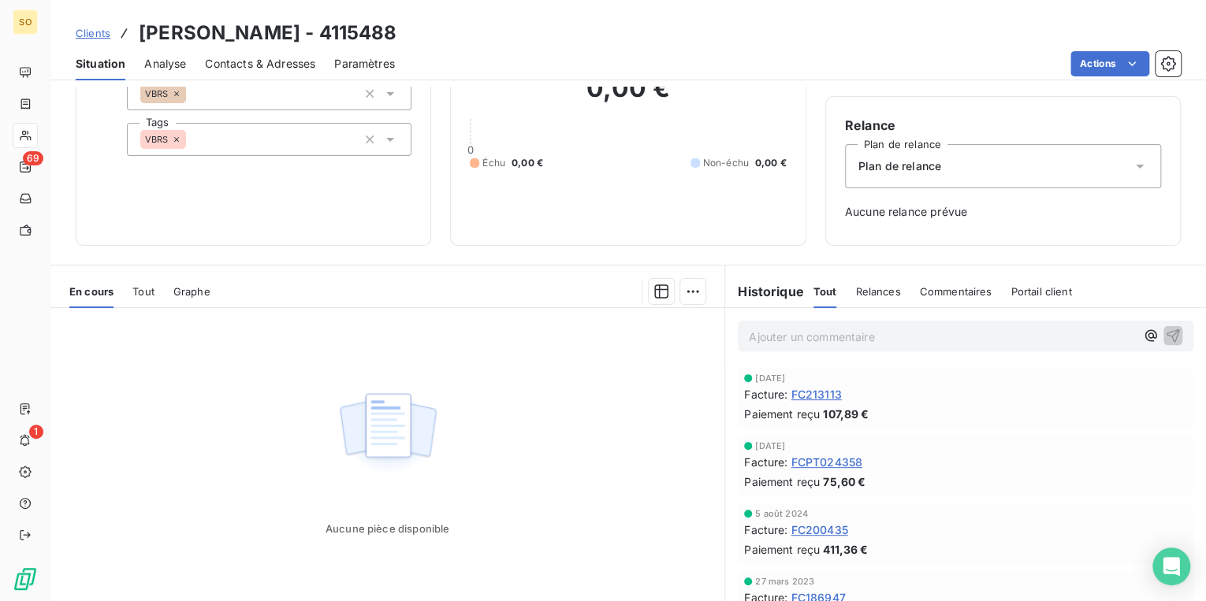
scroll to position [126, 0]
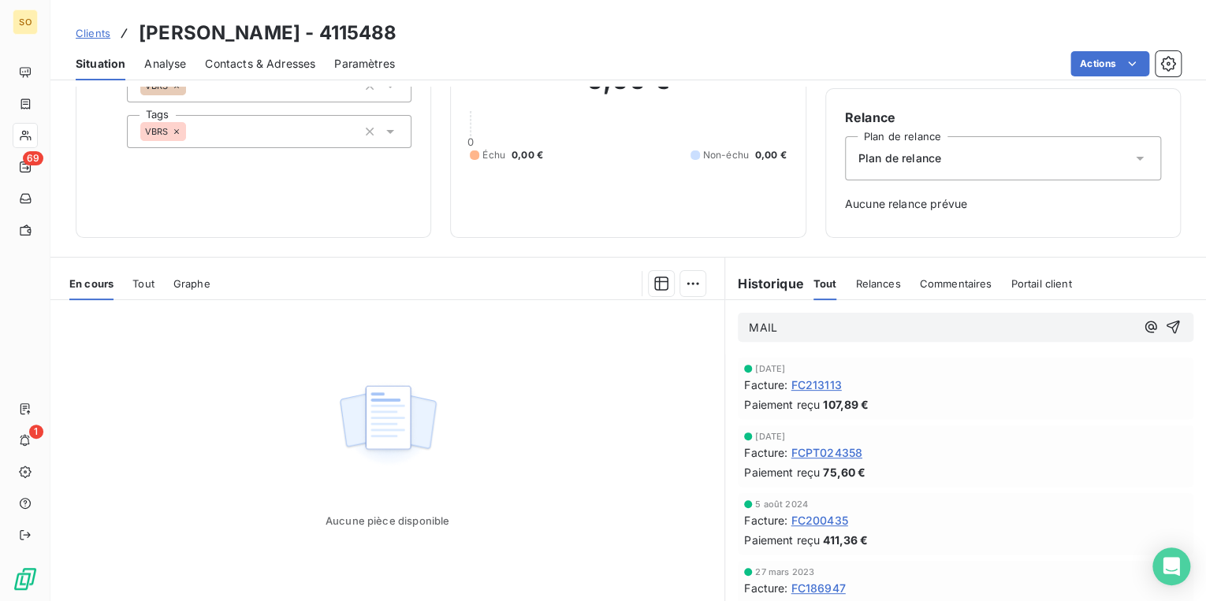
click at [921, 139] on div "Plan de relance" at bounding box center [1003, 158] width 316 height 44
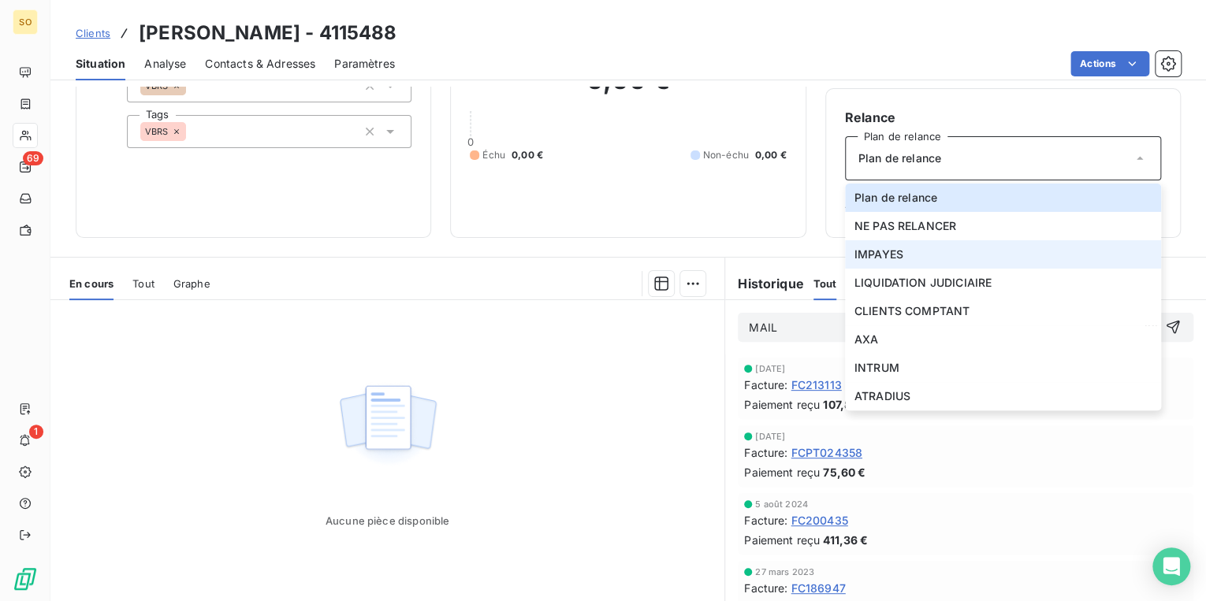
click at [890, 252] on span "IMPAYES" at bounding box center [878, 255] width 49 height 16
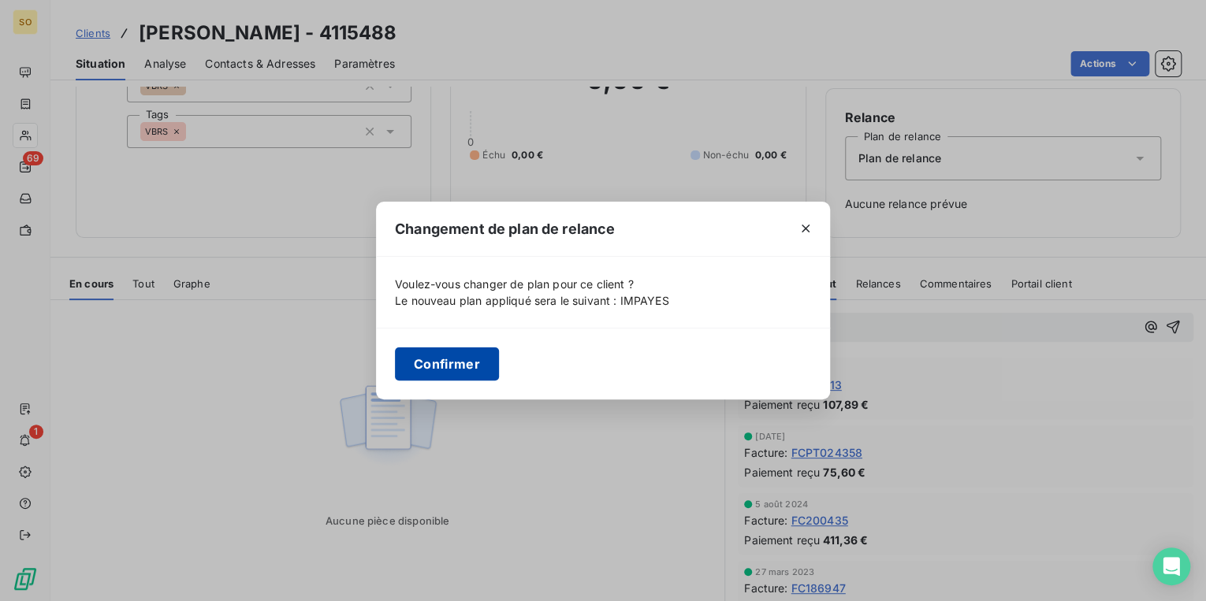
click at [482, 352] on button "Confirmer" at bounding box center [447, 364] width 104 height 33
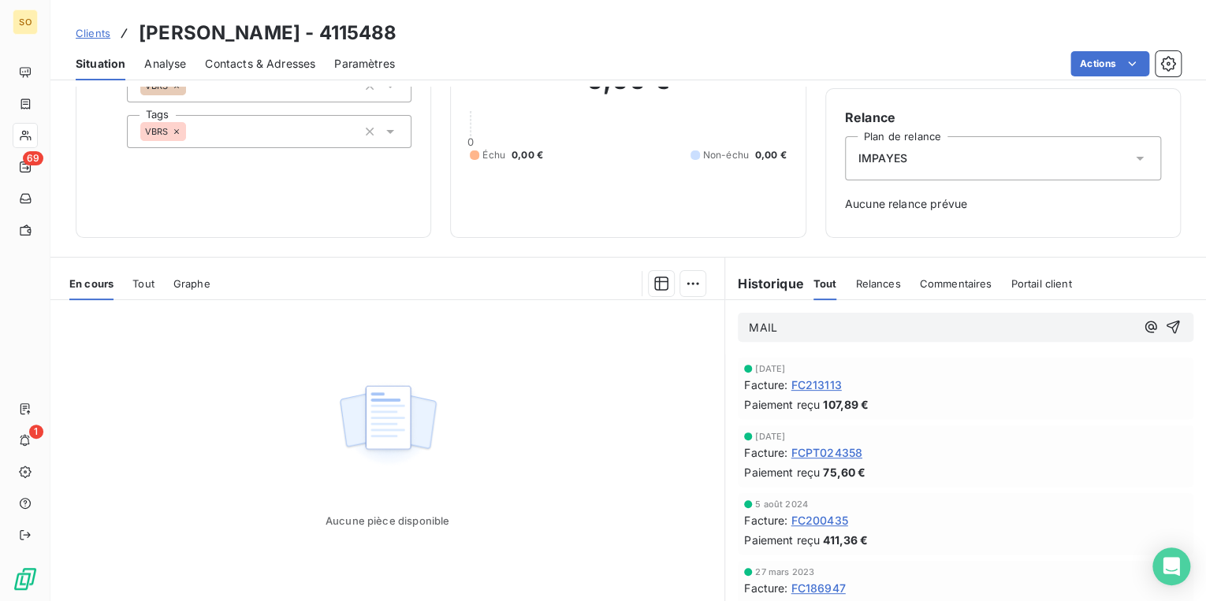
click at [826, 329] on p "MAIL" at bounding box center [942, 328] width 386 height 18
click at [930, 325] on span "MAIL CE JOUR CLIENT + [PERSON_NAME] 107.89€" at bounding box center [885, 327] width 273 height 13
click at [1055, 328] on p "MAIL CE JOUR CLIENT + [PERSON_NAME] POUR IMPAYE 107.89€" at bounding box center [942, 328] width 386 height 18
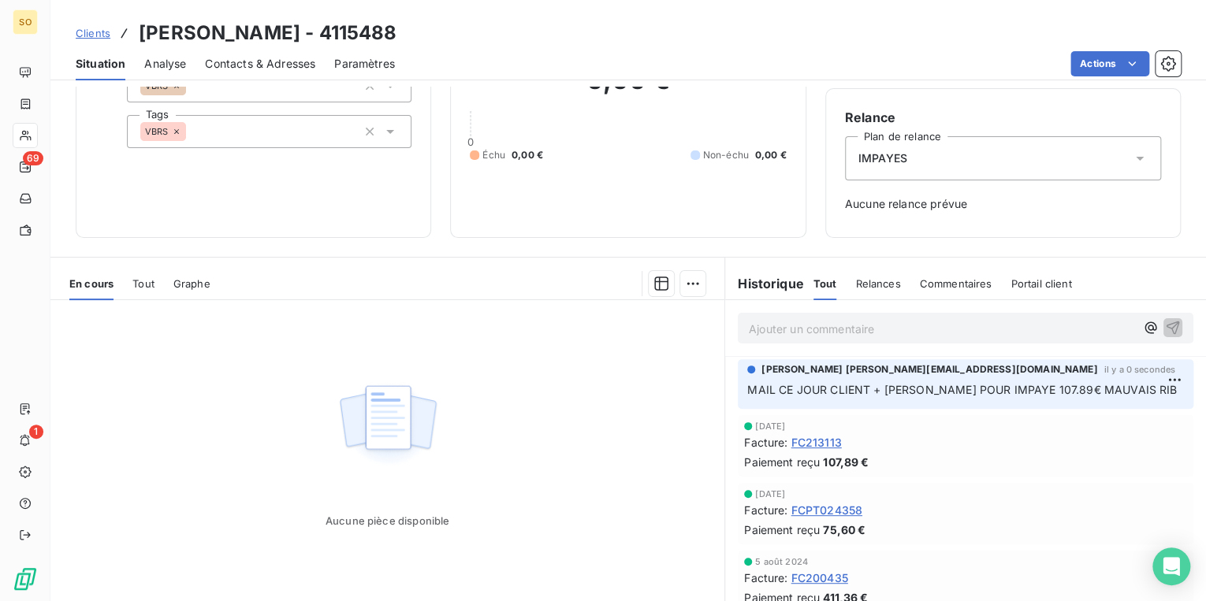
click at [88, 32] on span "Clients" at bounding box center [93, 33] width 35 height 13
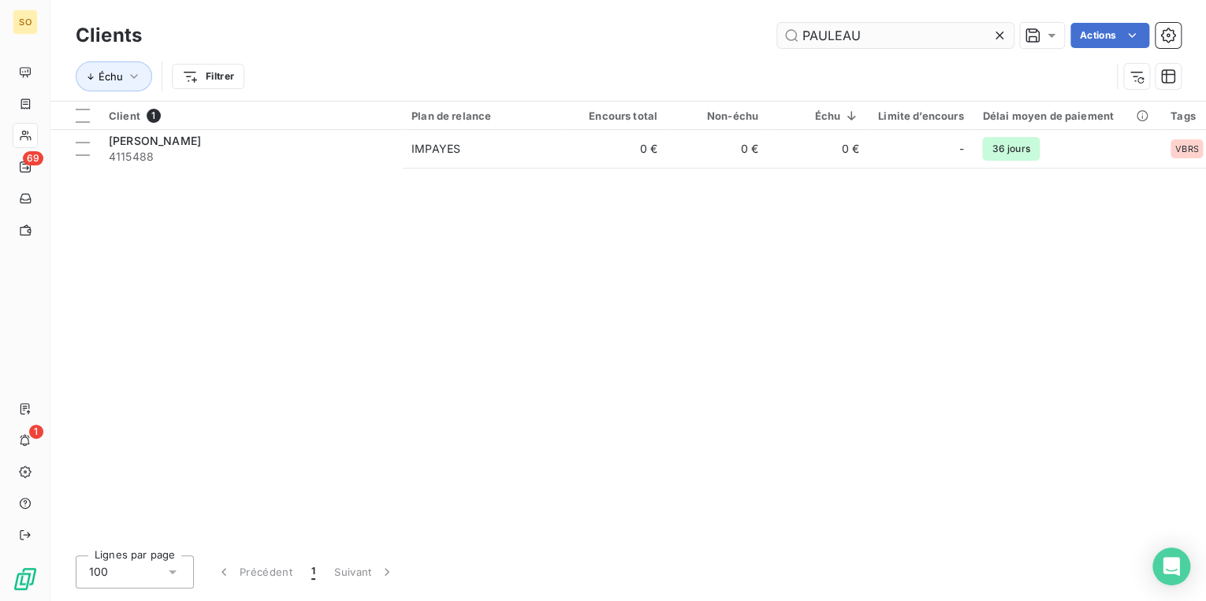
drag, startPoint x: 794, startPoint y: 40, endPoint x: 958, endPoint y: 38, distance: 163.2
click at [958, 38] on input "PAULEAU" at bounding box center [895, 35] width 236 height 25
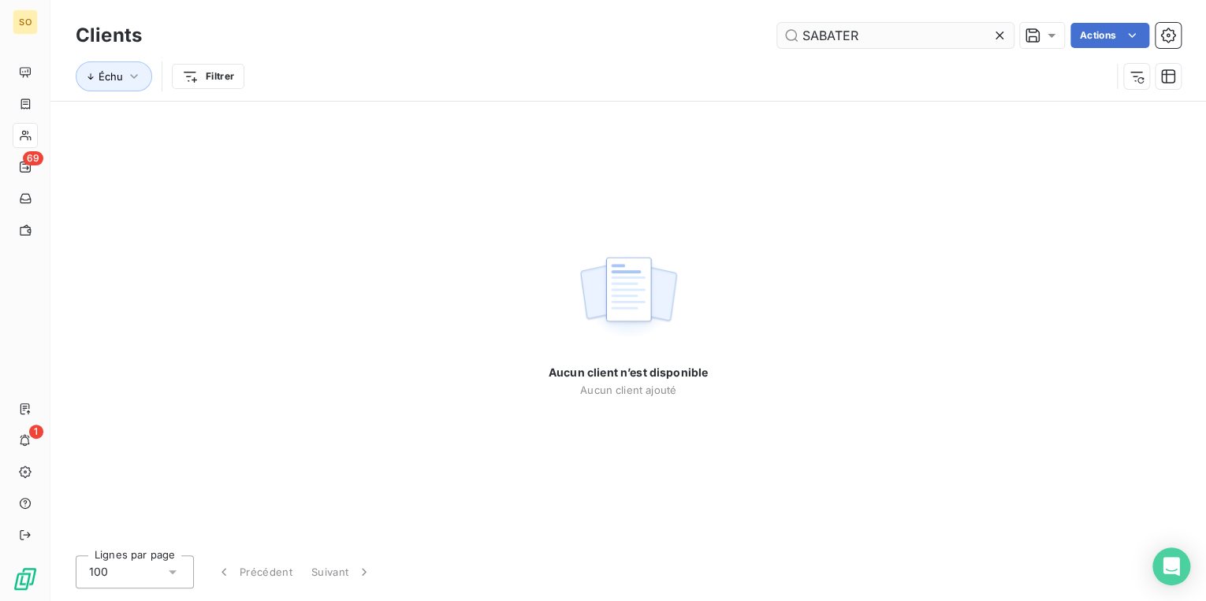
click at [839, 33] on input "SABATER" at bounding box center [895, 35] width 236 height 25
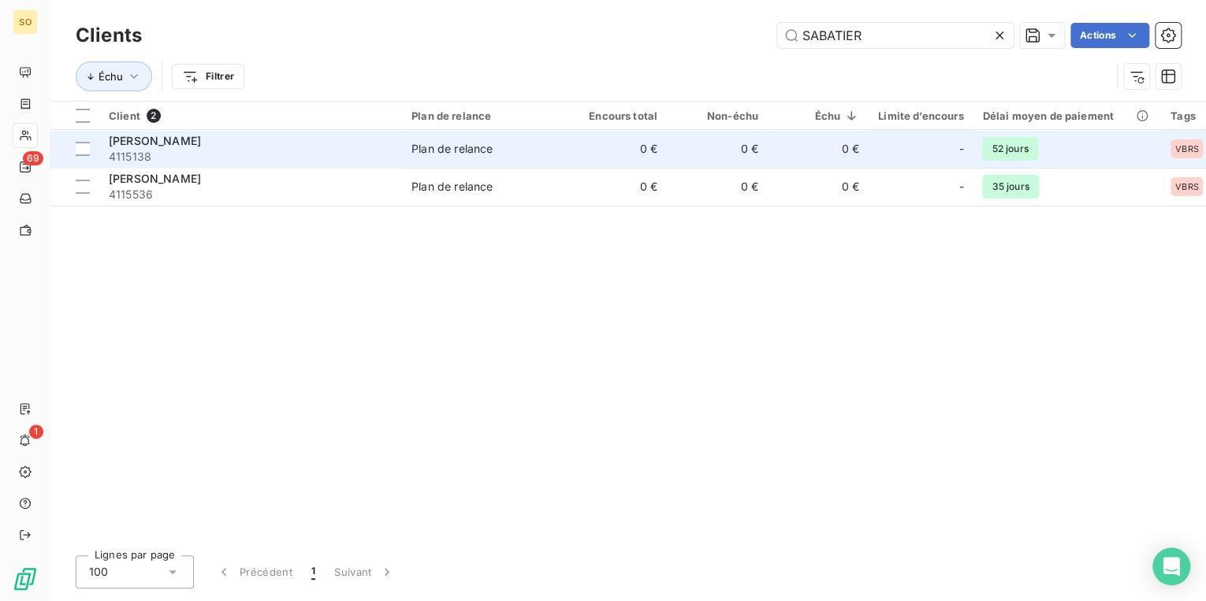
type input "SABATIER"
click at [301, 157] on span "4115138" at bounding box center [251, 157] width 284 height 16
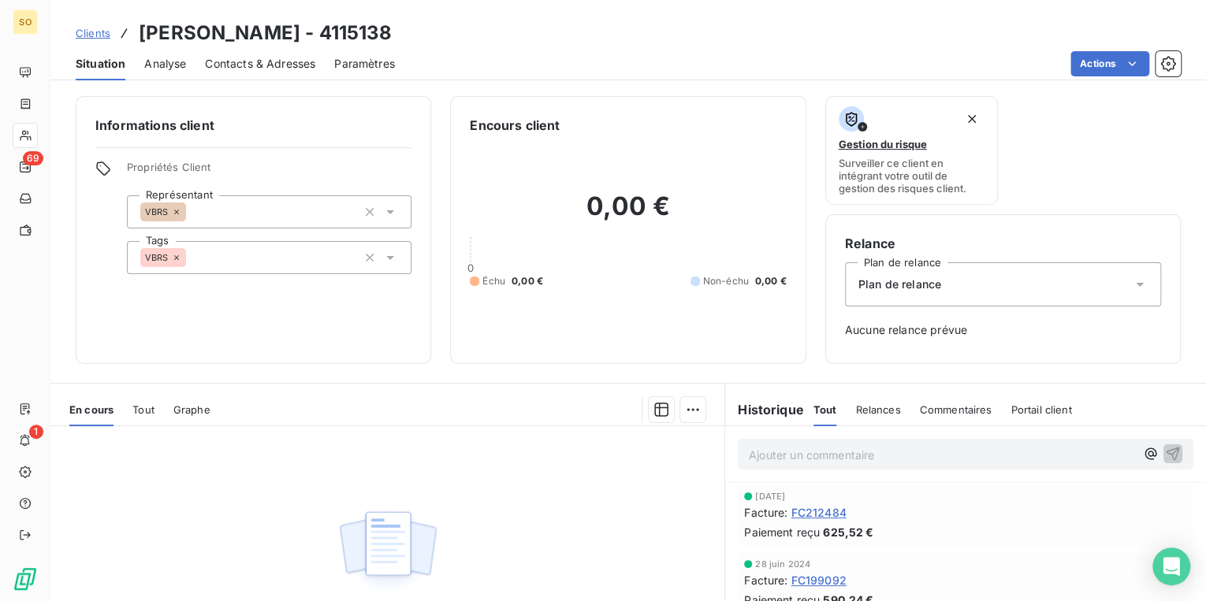
click at [799, 459] on p "Ajouter un commentaire ﻿" at bounding box center [942, 455] width 386 height 20
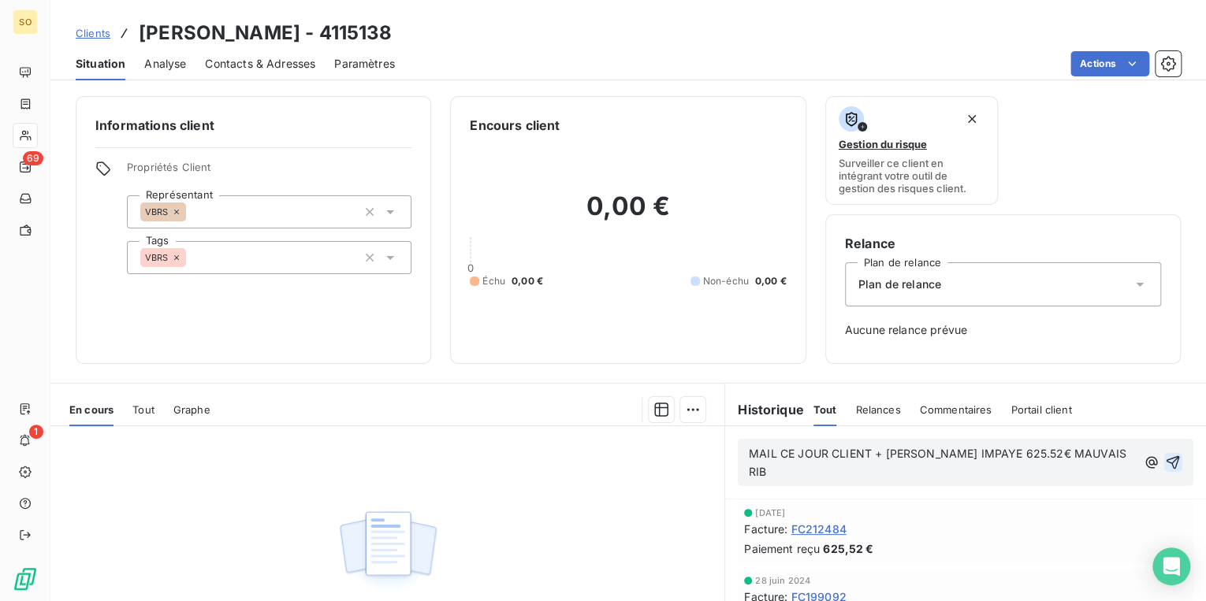
click at [1165, 455] on icon "button" at bounding box center [1173, 463] width 16 height 16
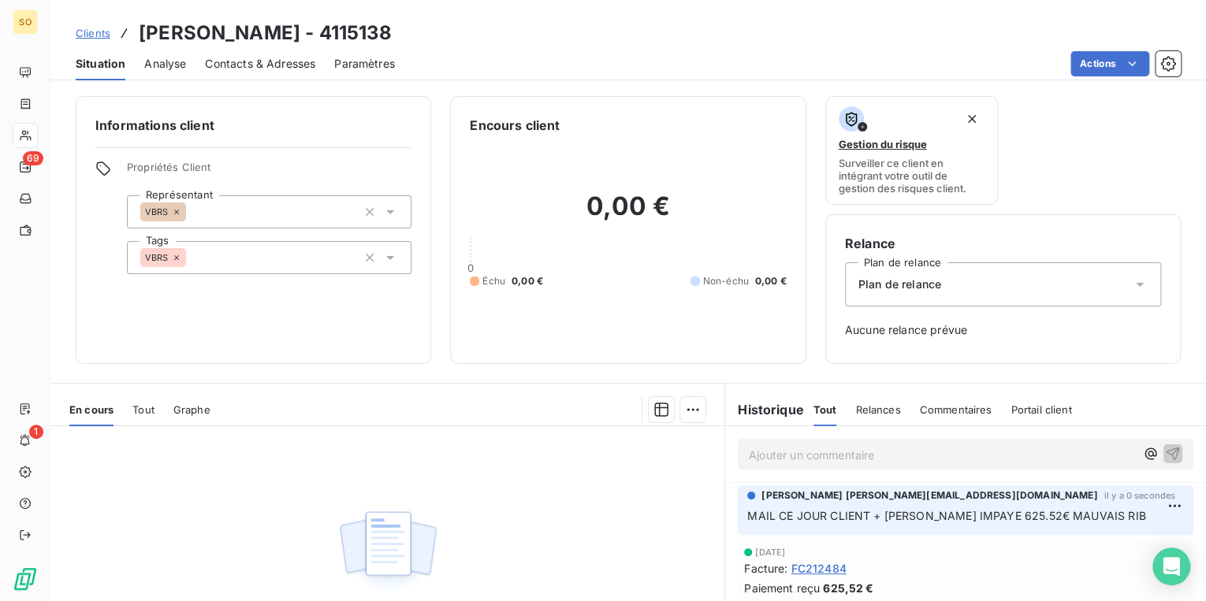
click at [1059, 285] on div "Plan de relance" at bounding box center [1003, 284] width 316 height 44
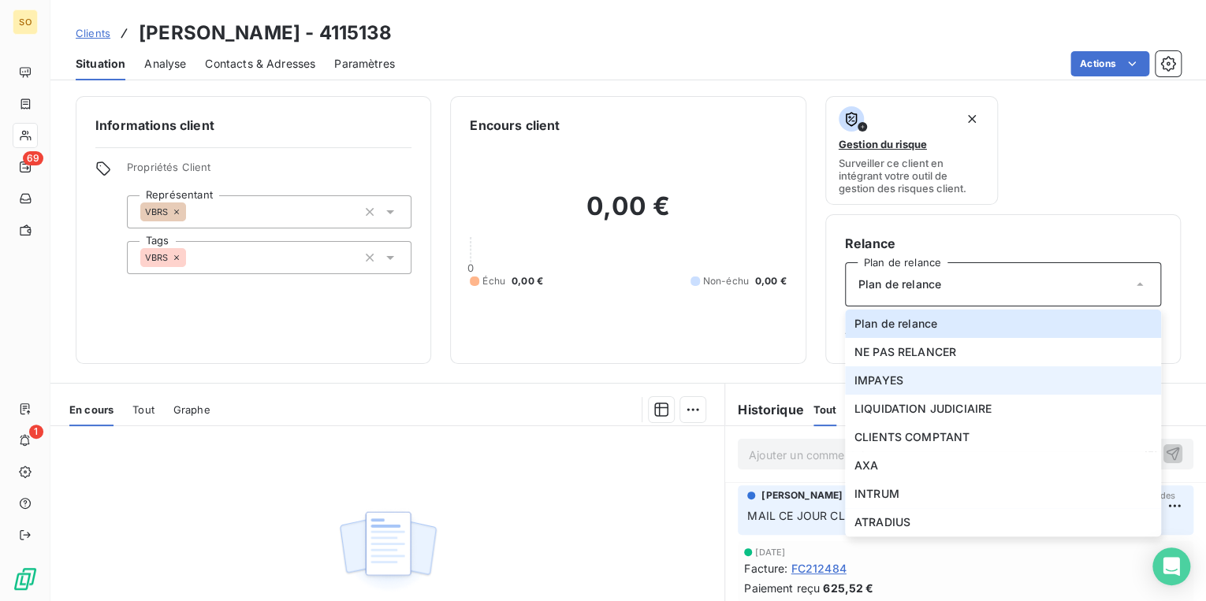
click at [880, 378] on span "IMPAYES" at bounding box center [878, 381] width 49 height 16
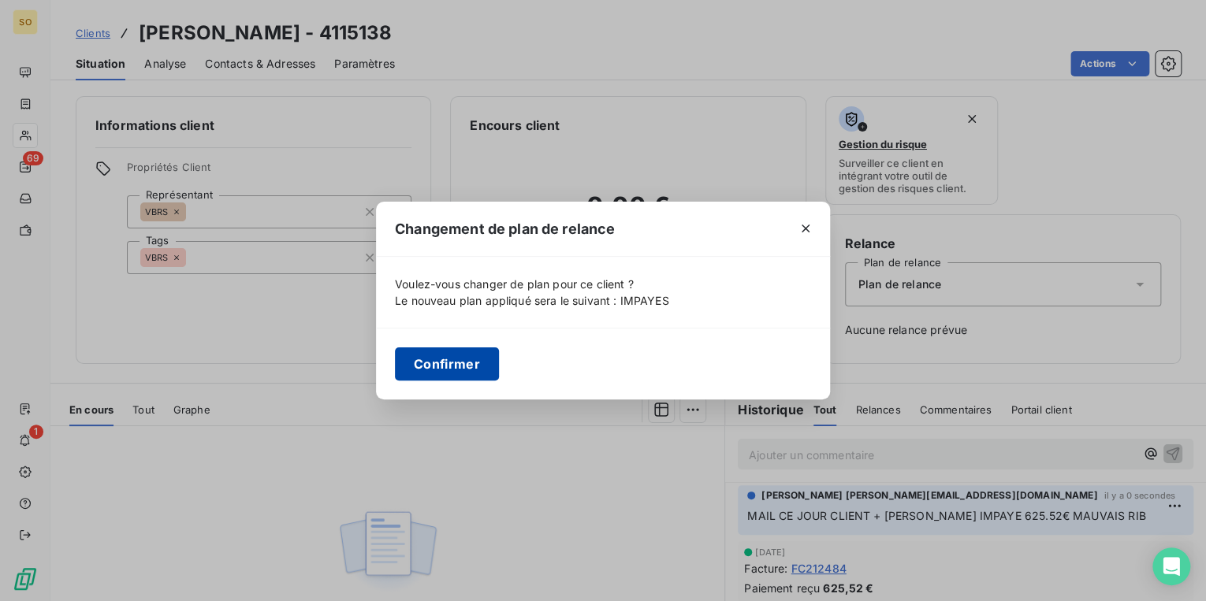
click at [480, 367] on button "Confirmer" at bounding box center [447, 364] width 104 height 33
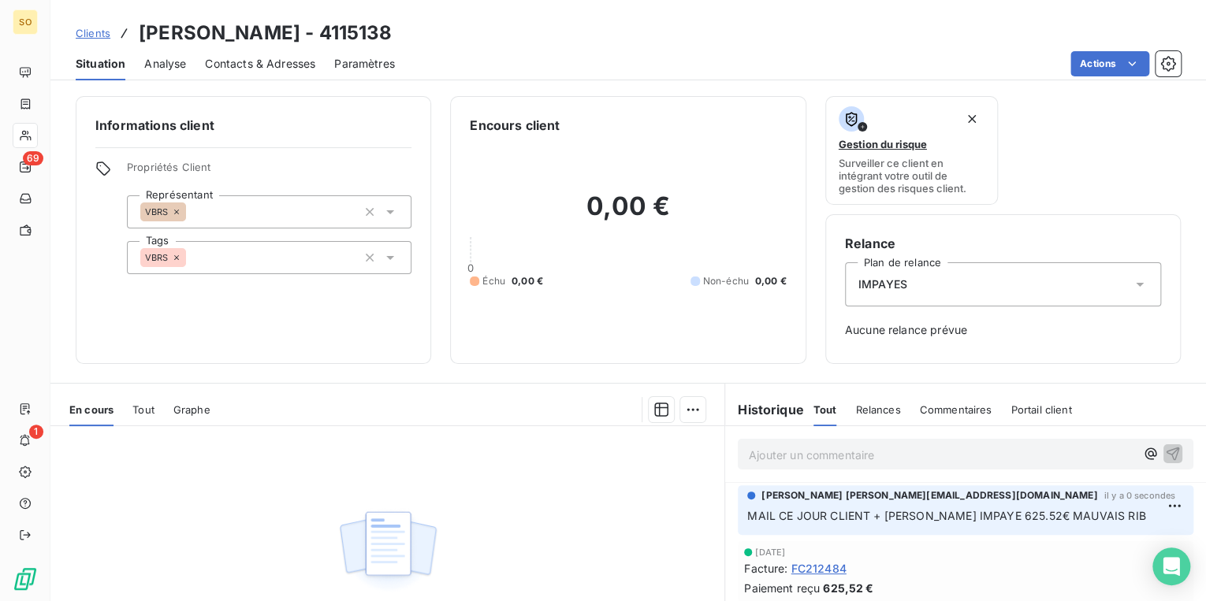
click at [95, 32] on span "Clients" at bounding box center [93, 33] width 35 height 13
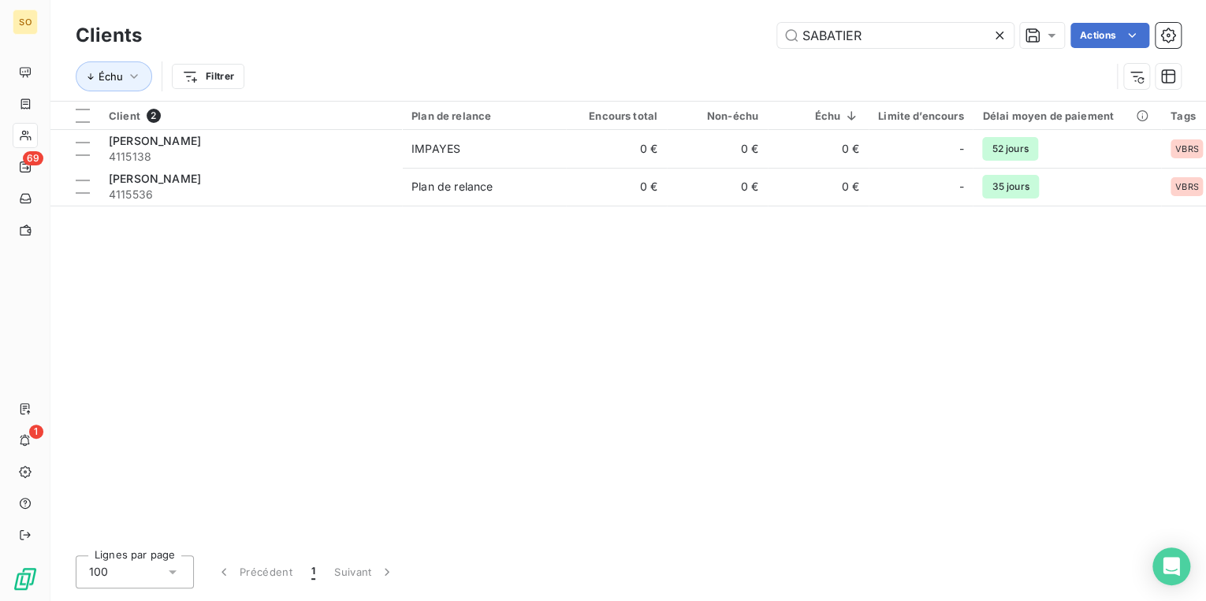
drag, startPoint x: 794, startPoint y: 32, endPoint x: 1003, endPoint y: 28, distance: 208.1
click at [988, 28] on input "SABATIER" at bounding box center [895, 35] width 236 height 25
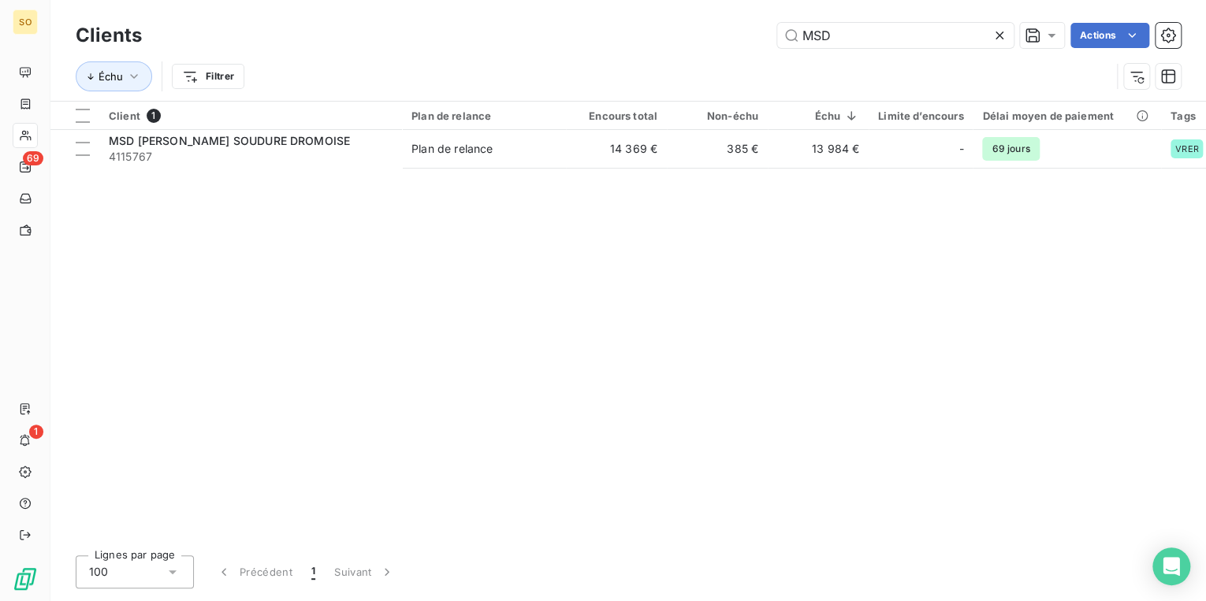
type input "MSD"
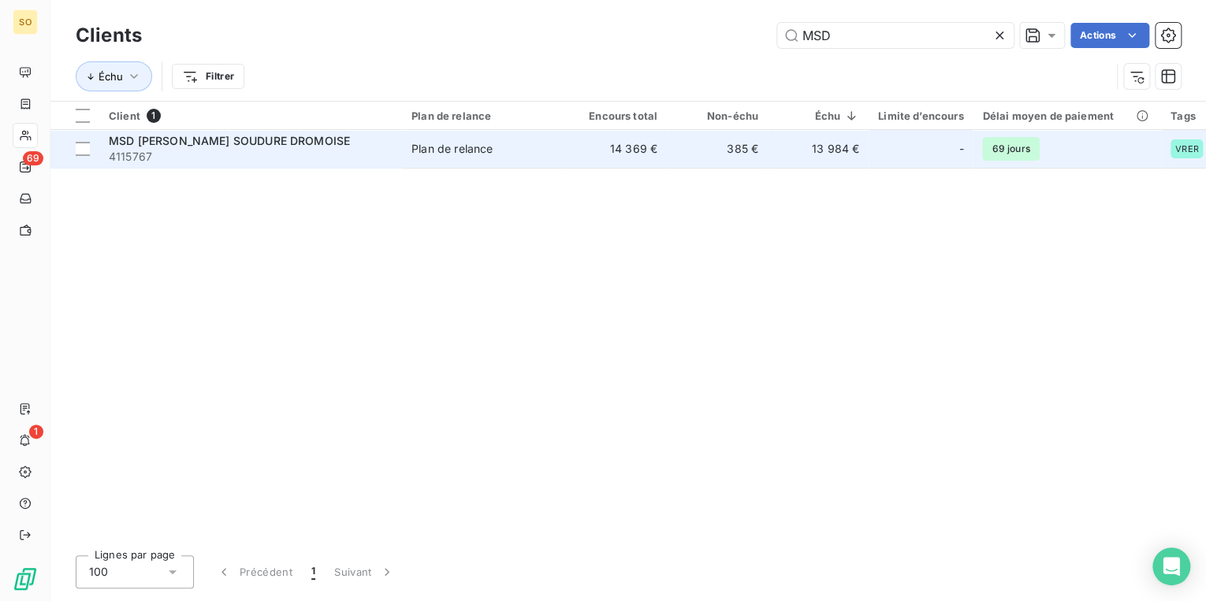
click at [634, 162] on td "14 369 €" at bounding box center [616, 149] width 101 height 38
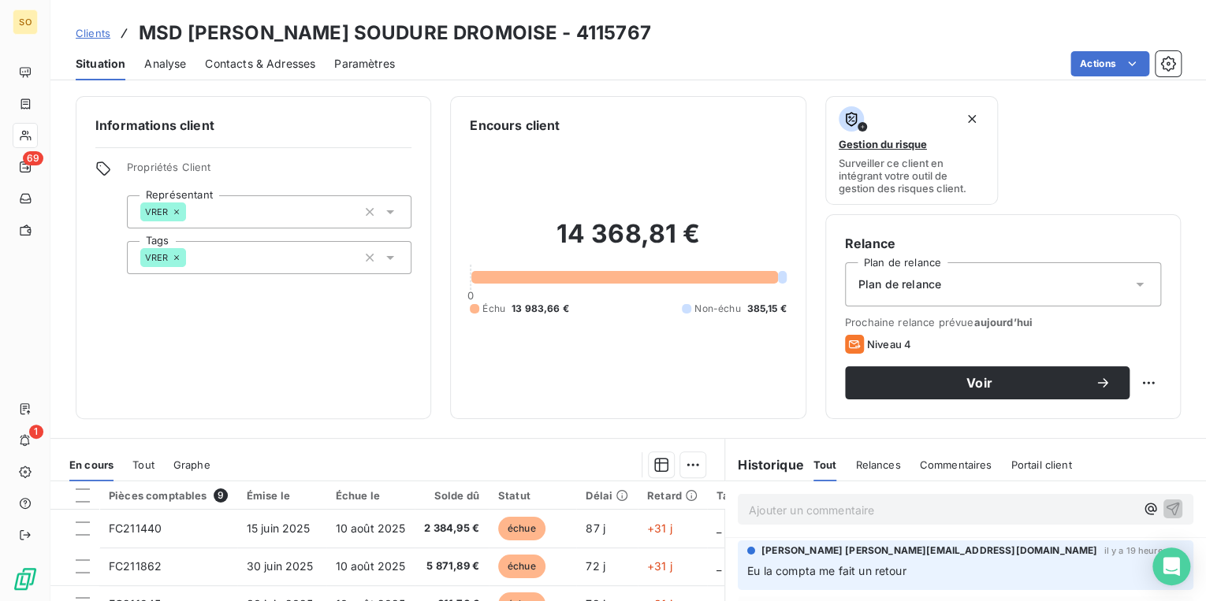
click at [281, 58] on span "Contacts & Adresses" at bounding box center [260, 64] width 110 height 16
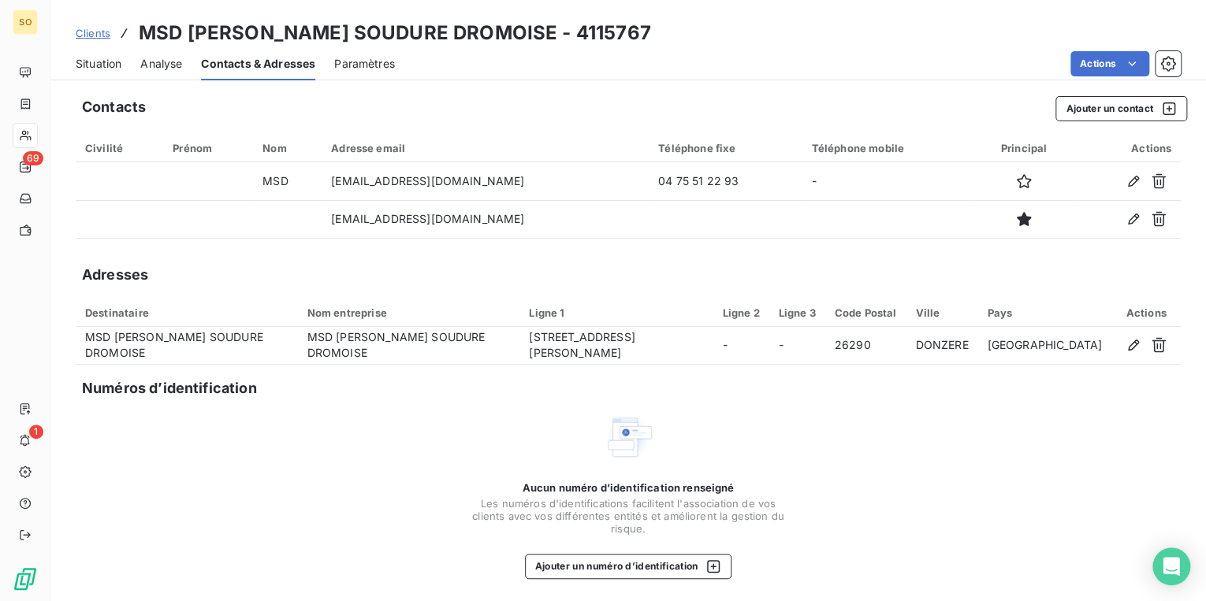
click at [113, 58] on span "Situation" at bounding box center [99, 64] width 46 height 16
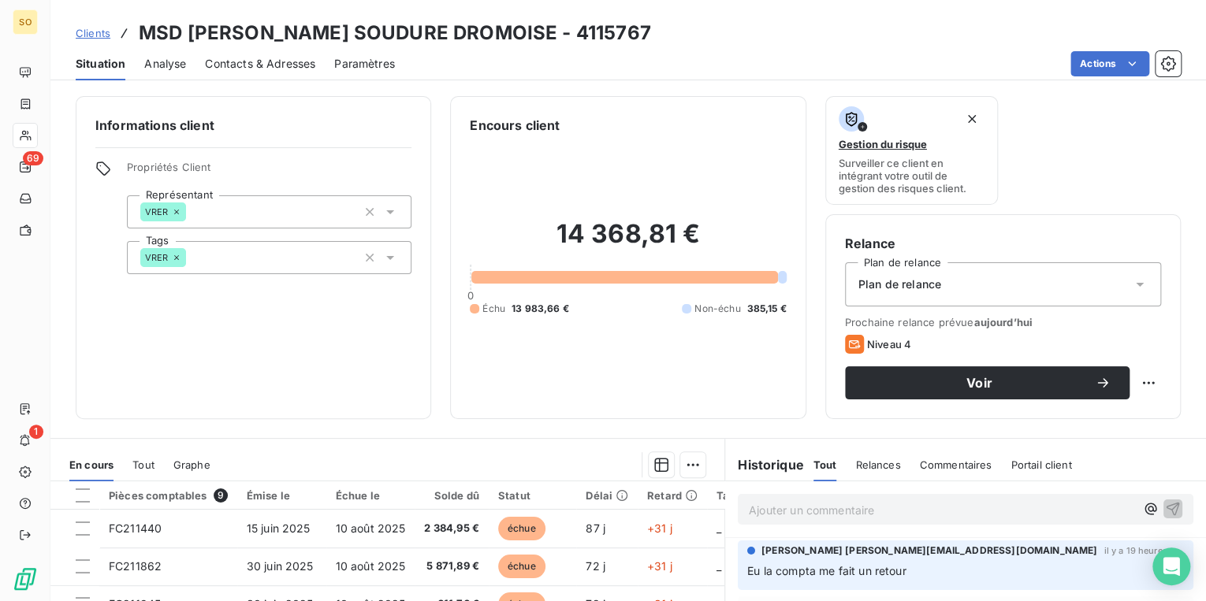
click at [788, 500] on p "Ajouter un commentaire ﻿" at bounding box center [942, 510] width 386 height 20
click at [299, 57] on span "Contacts & Adresses" at bounding box center [260, 64] width 110 height 16
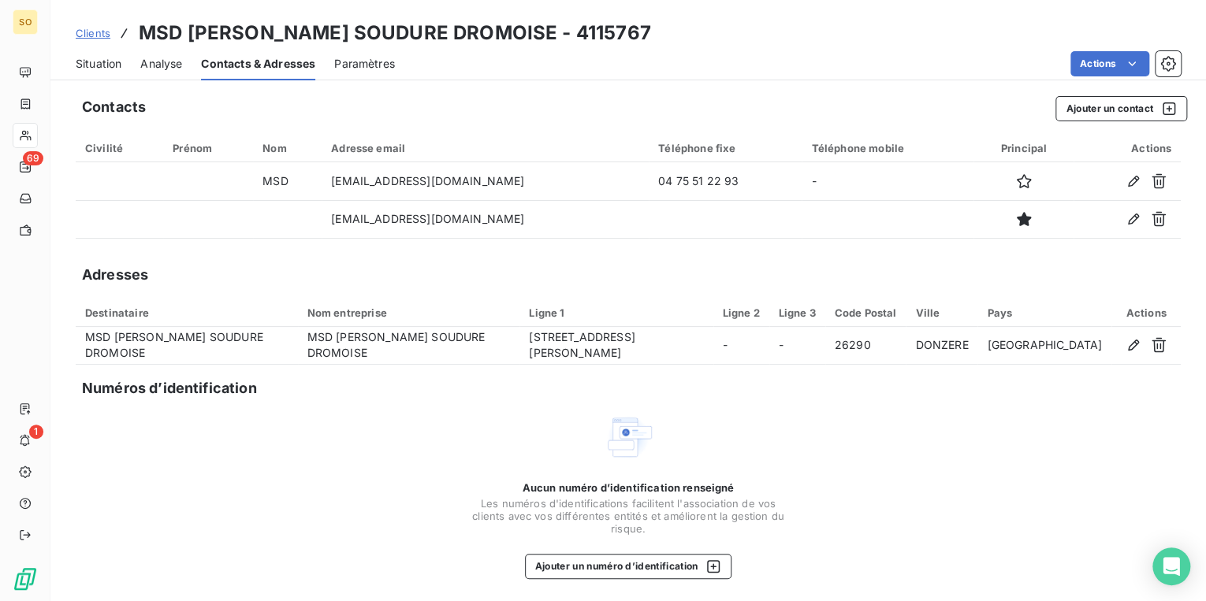
click at [98, 66] on span "Situation" at bounding box center [99, 64] width 46 height 16
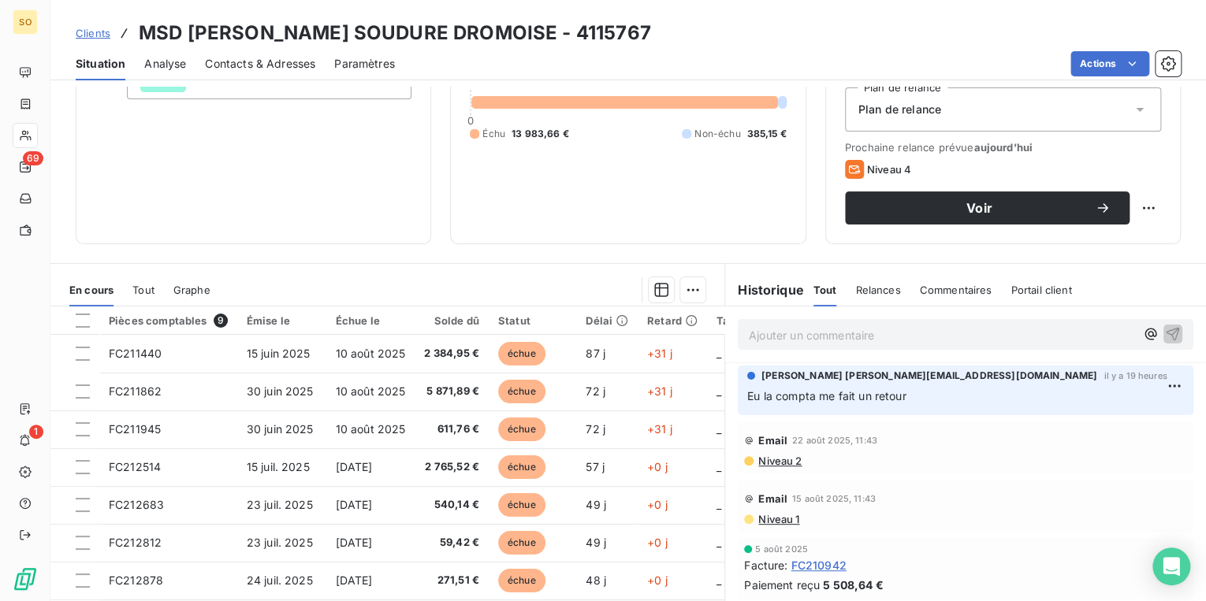
scroll to position [189, 0]
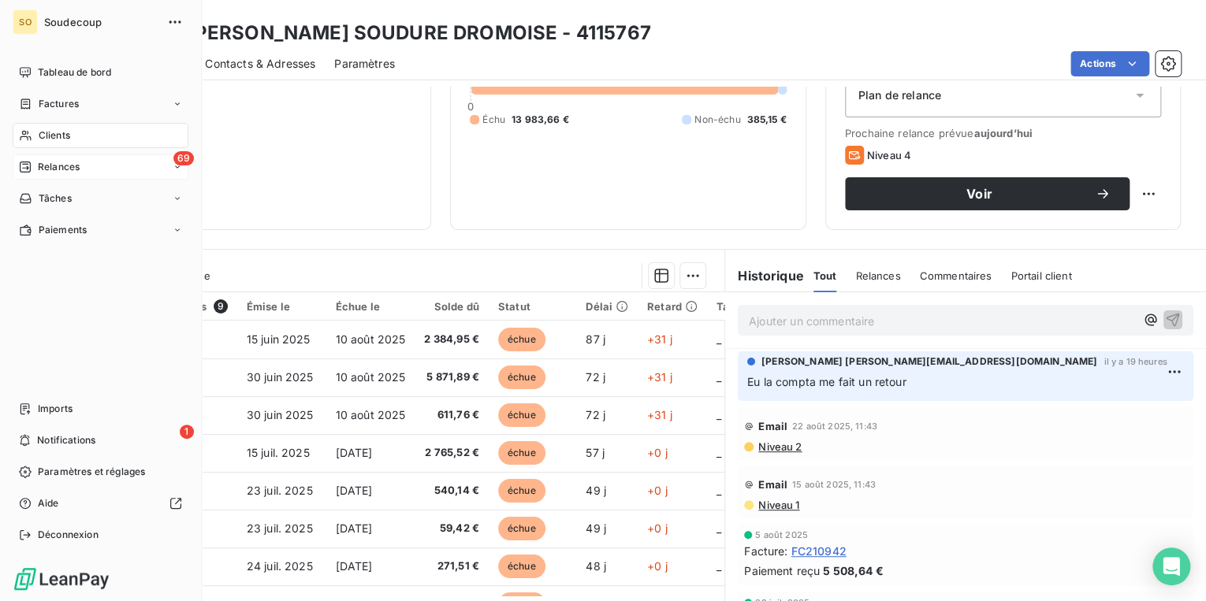
click at [54, 170] on span "Relances" at bounding box center [59, 167] width 42 height 14
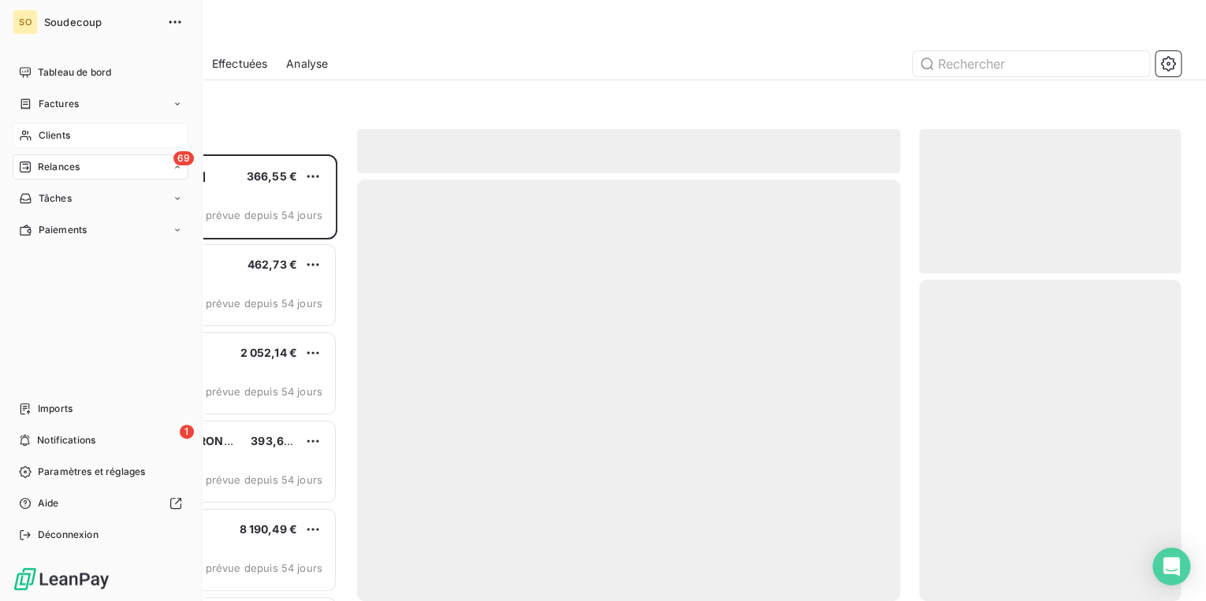
scroll to position [437, 252]
